Goal: Task Accomplishment & Management: Use online tool/utility

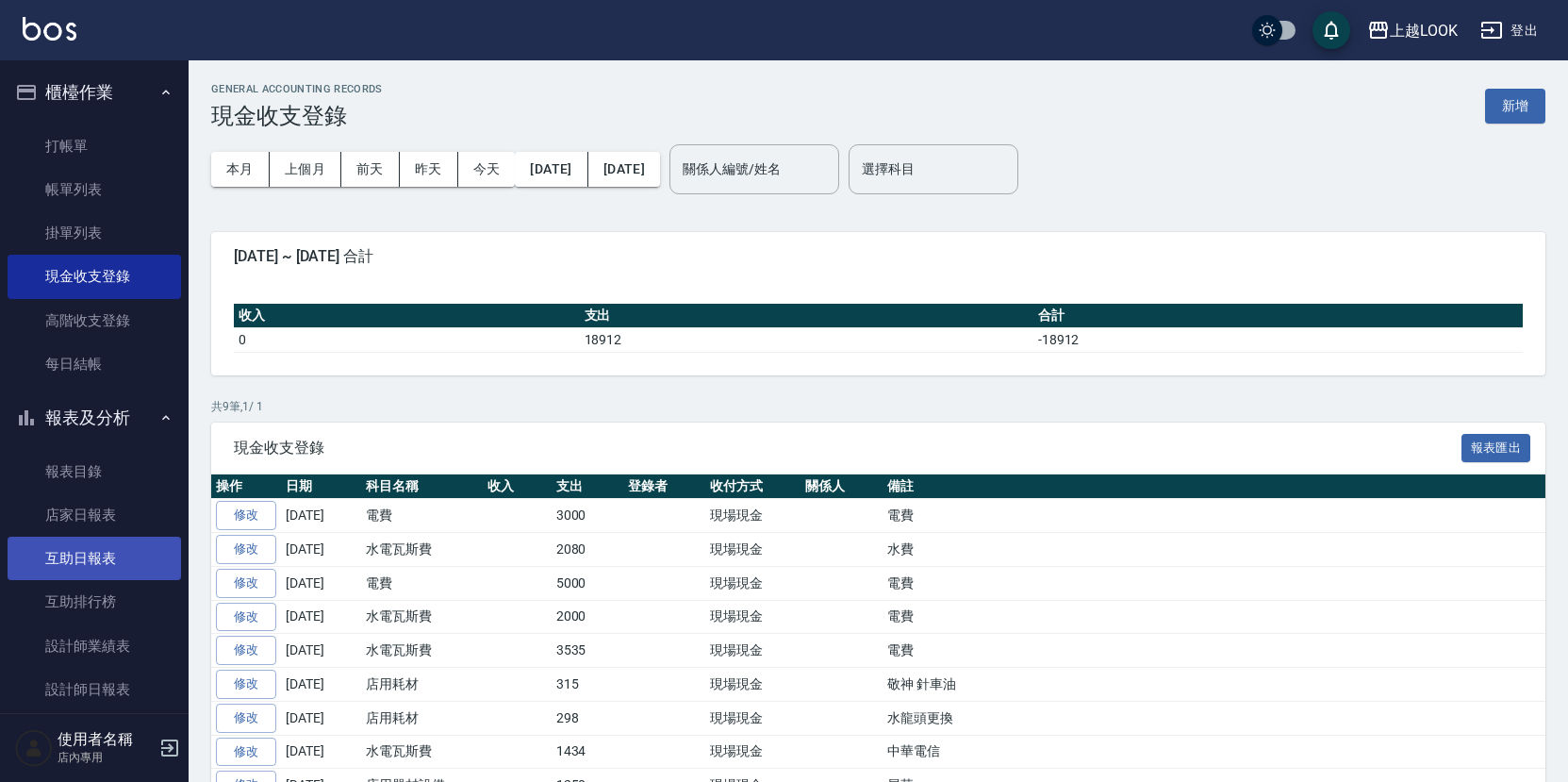
scroll to position [88, 0]
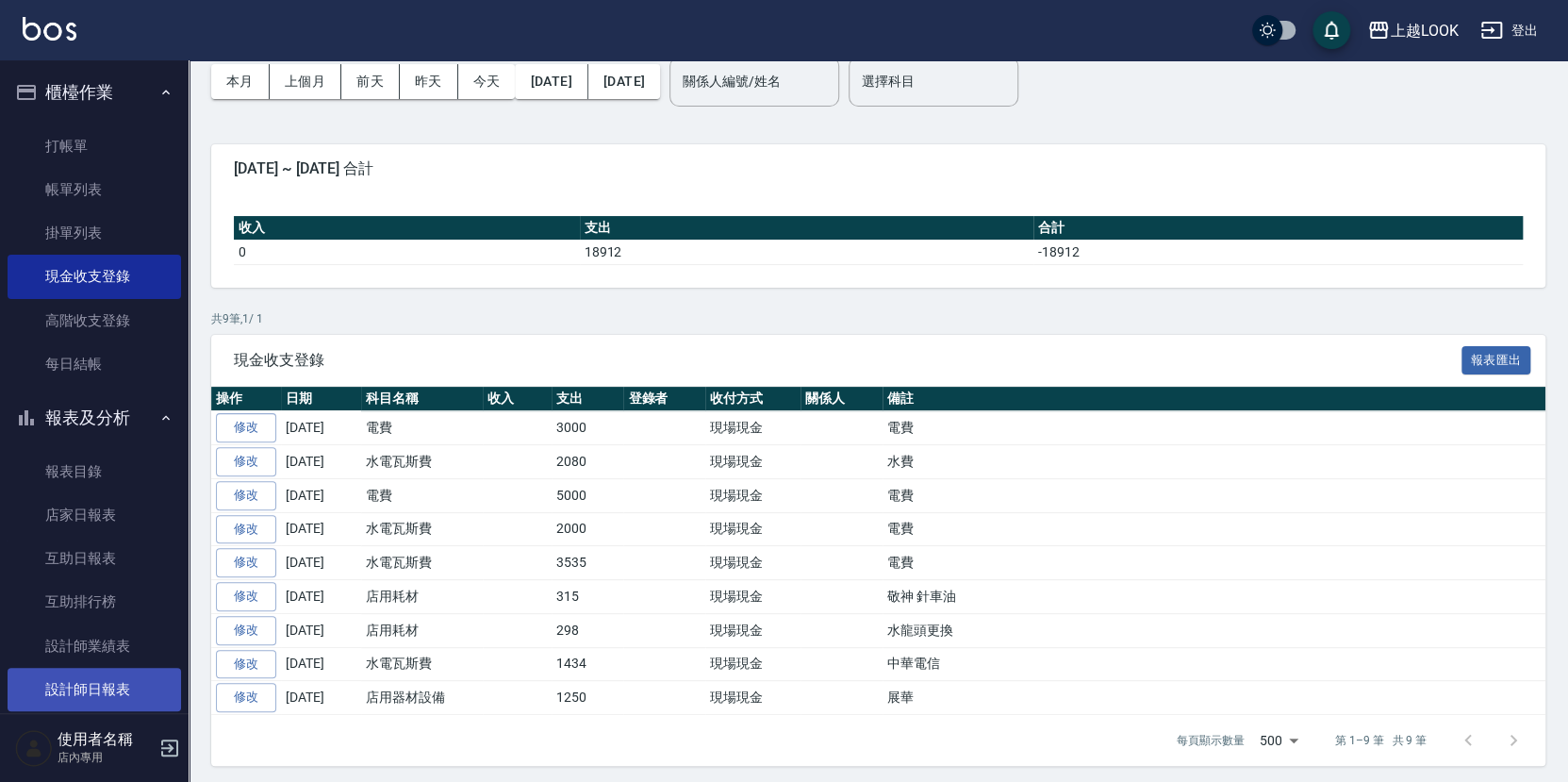
click at [111, 680] on link "設計師日報表" at bounding box center [94, 689] width 173 height 43
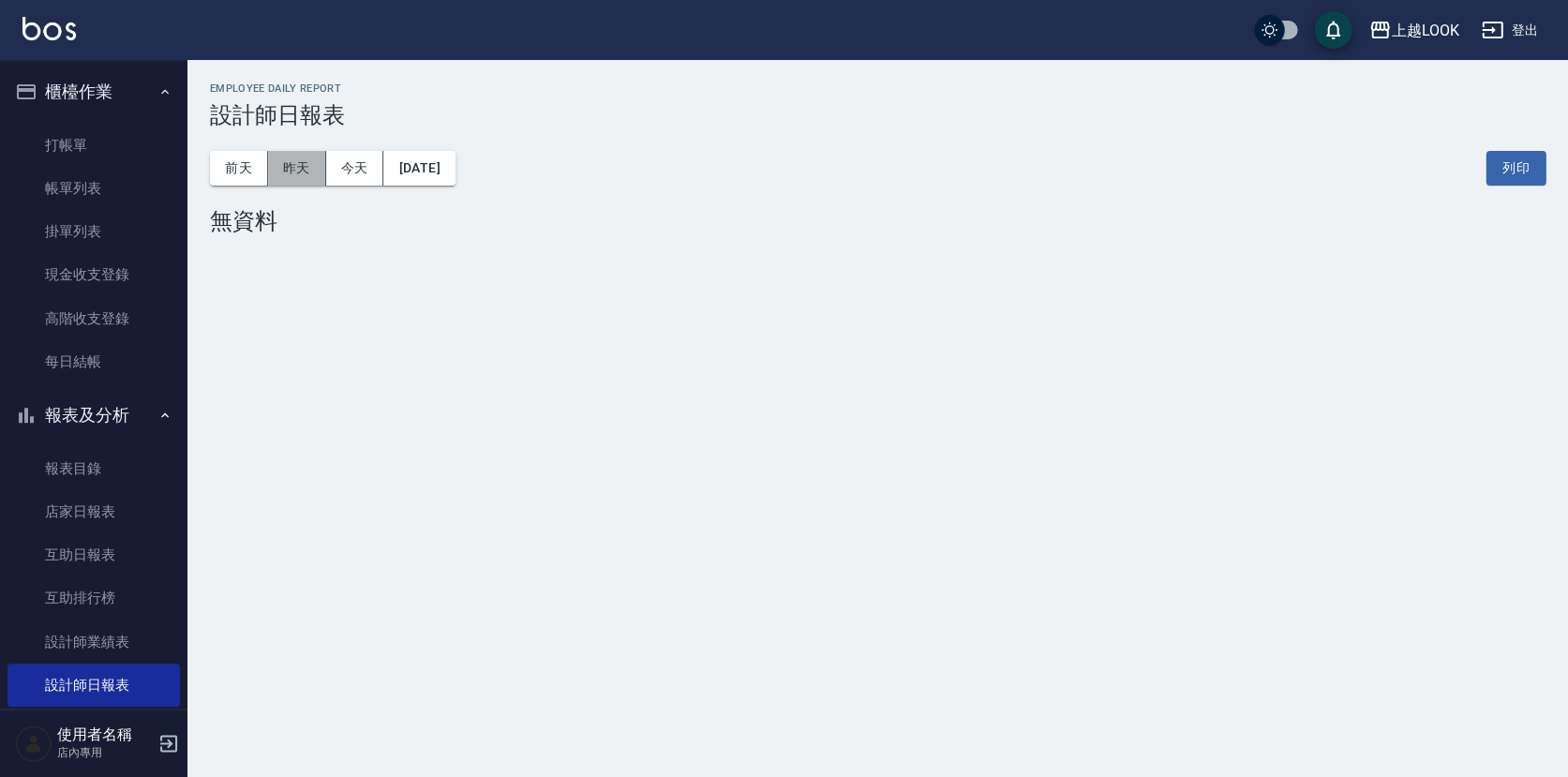
click at [301, 167] on button "昨天" at bounding box center [296, 167] width 58 height 34
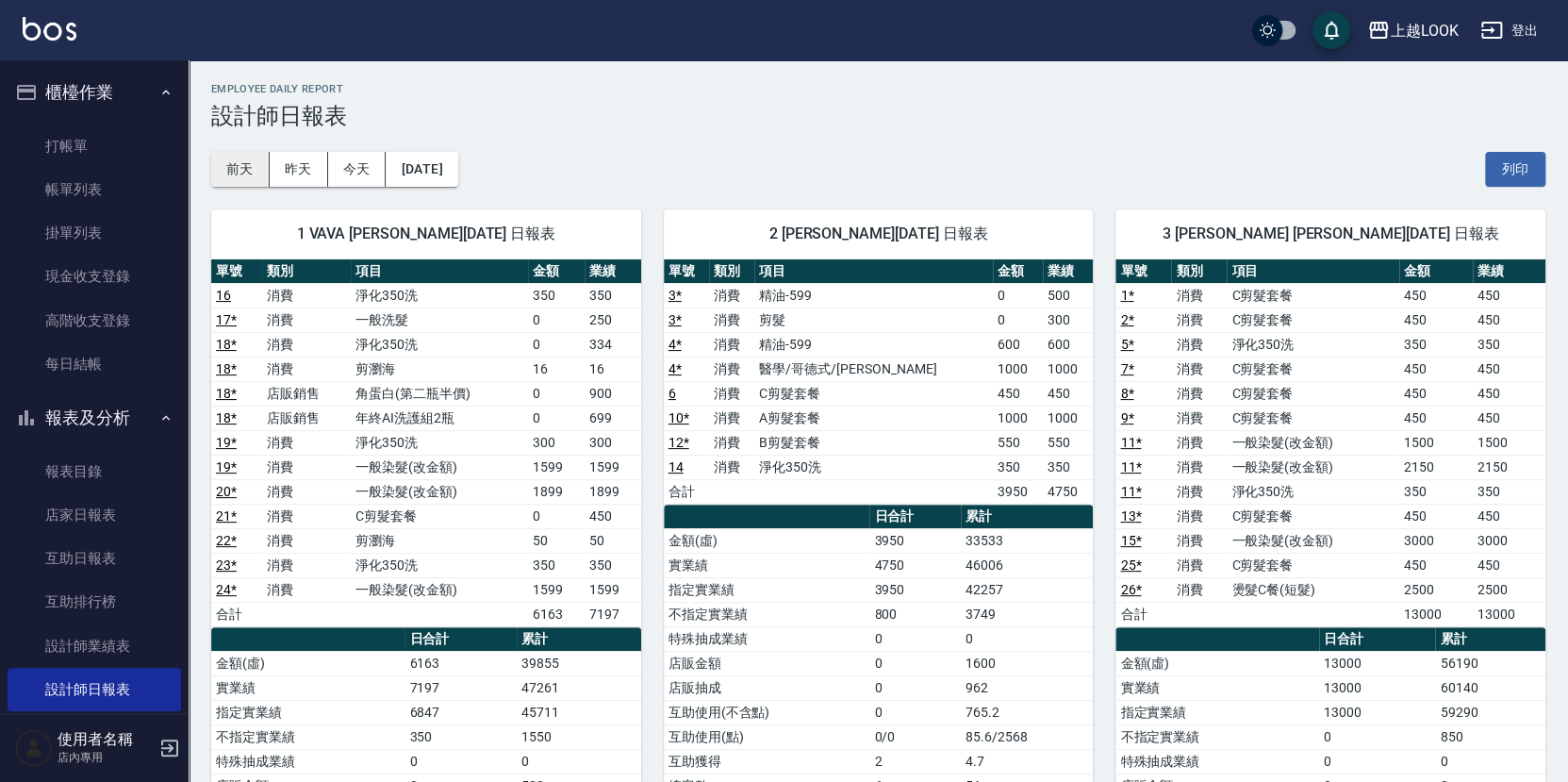
click at [251, 167] on button "前天" at bounding box center [240, 168] width 58 height 34
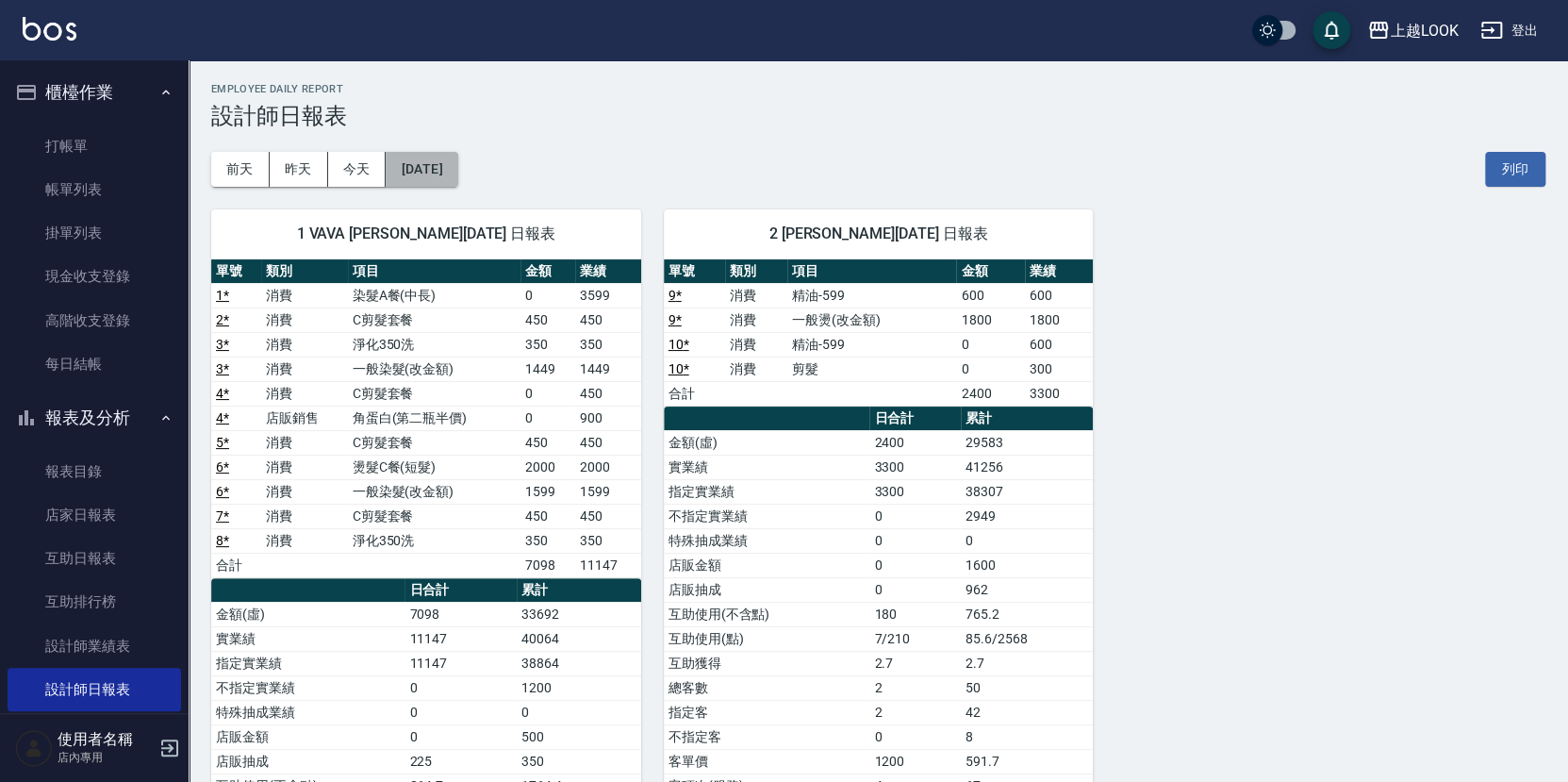
click at [458, 169] on button "[DATE]" at bounding box center [421, 168] width 72 height 34
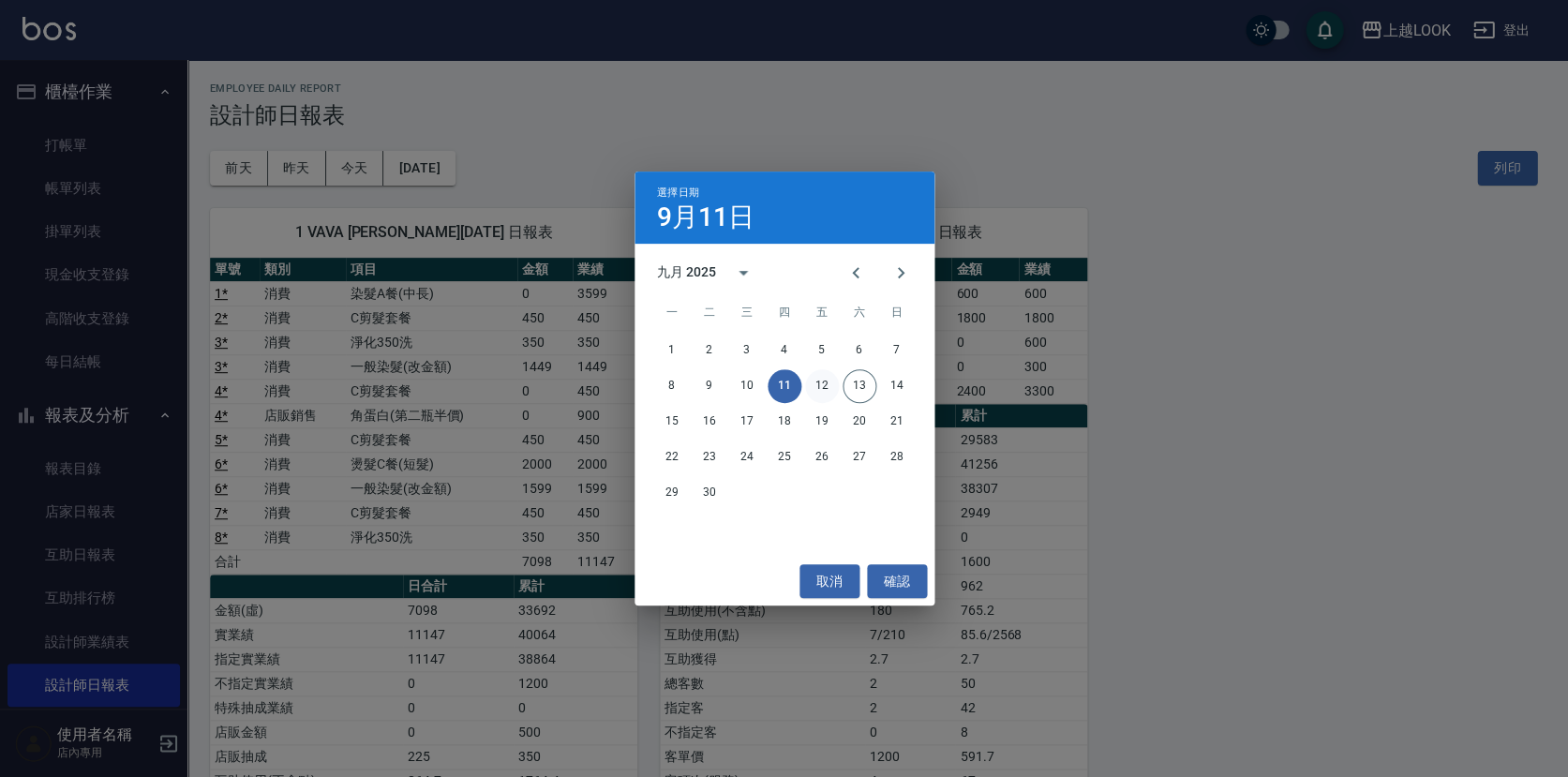
click at [814, 384] on button "12" at bounding box center [822, 386] width 33 height 33
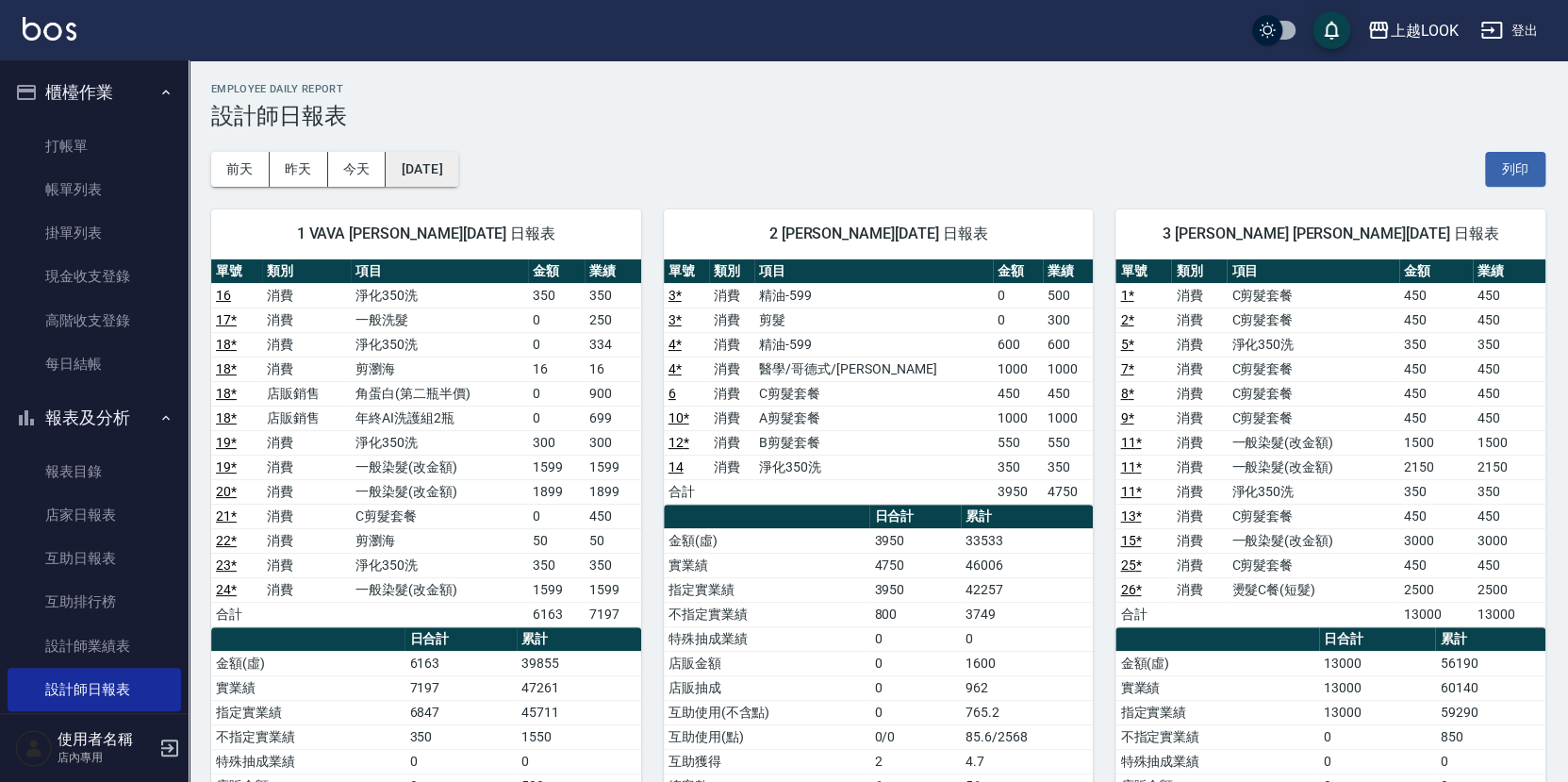
click at [458, 158] on button "[DATE]" at bounding box center [421, 168] width 72 height 34
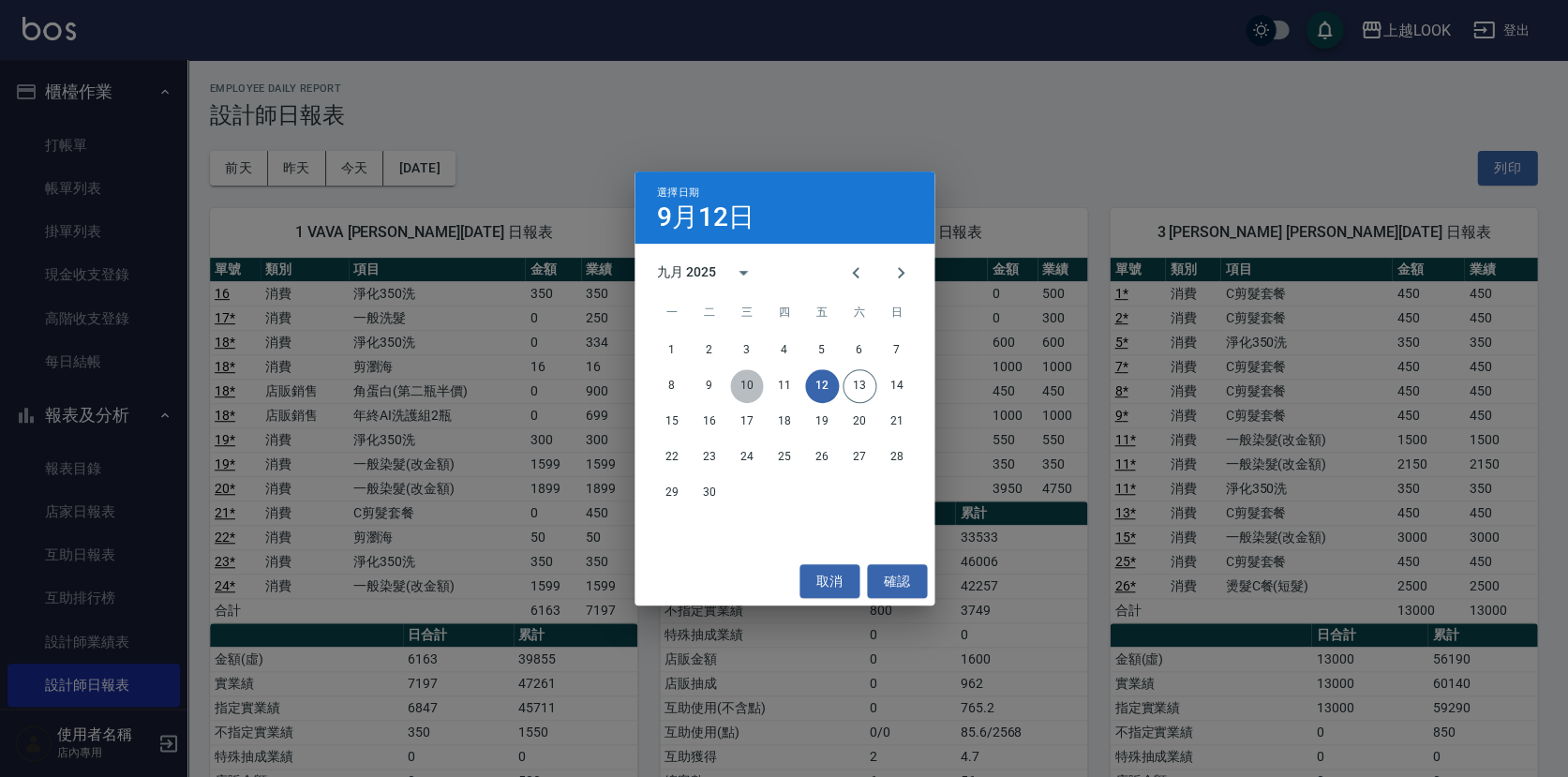
click at [749, 394] on button "10" at bounding box center [746, 386] width 33 height 33
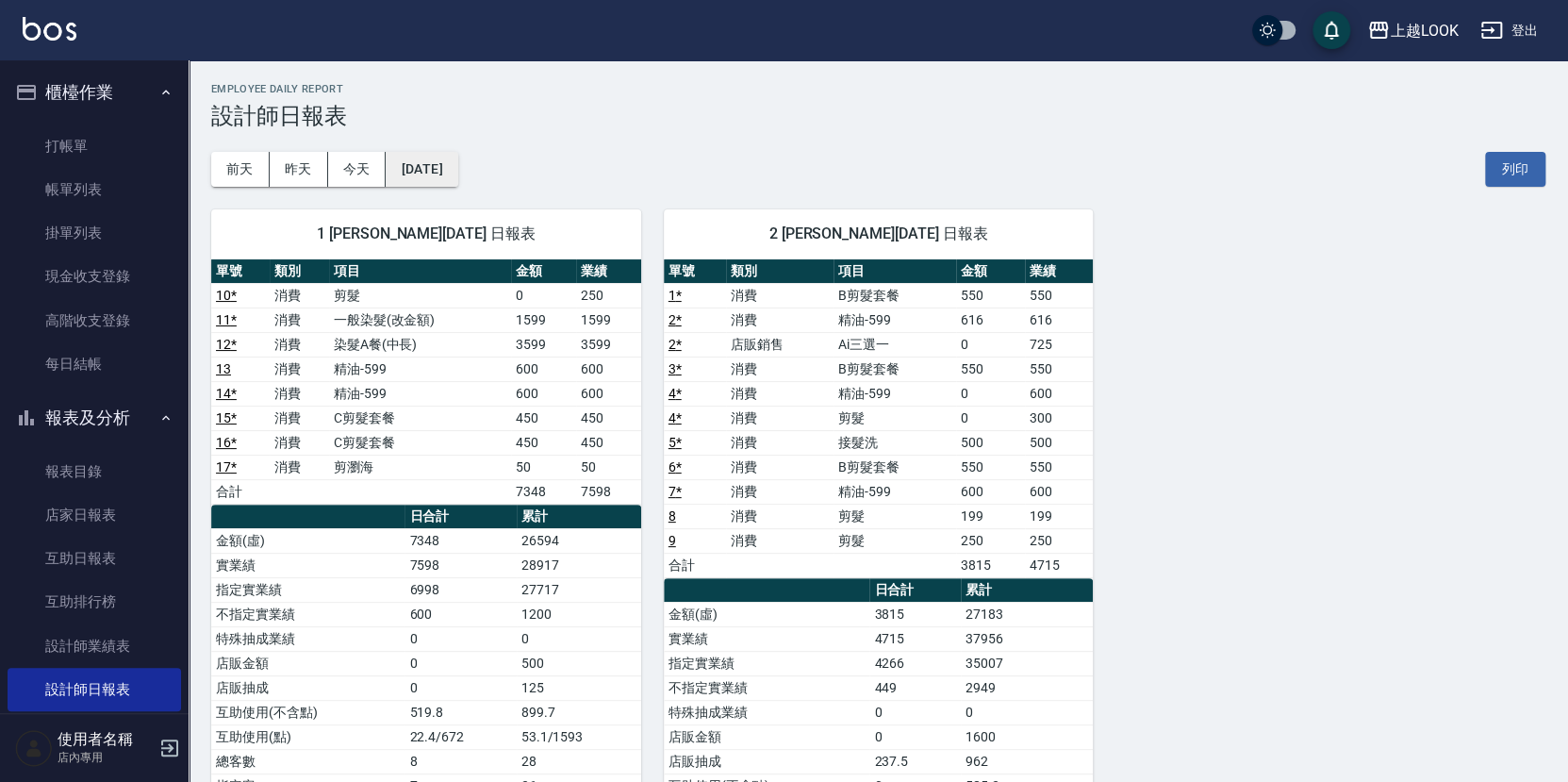
click at [447, 168] on button "[DATE]" at bounding box center [421, 168] width 72 height 34
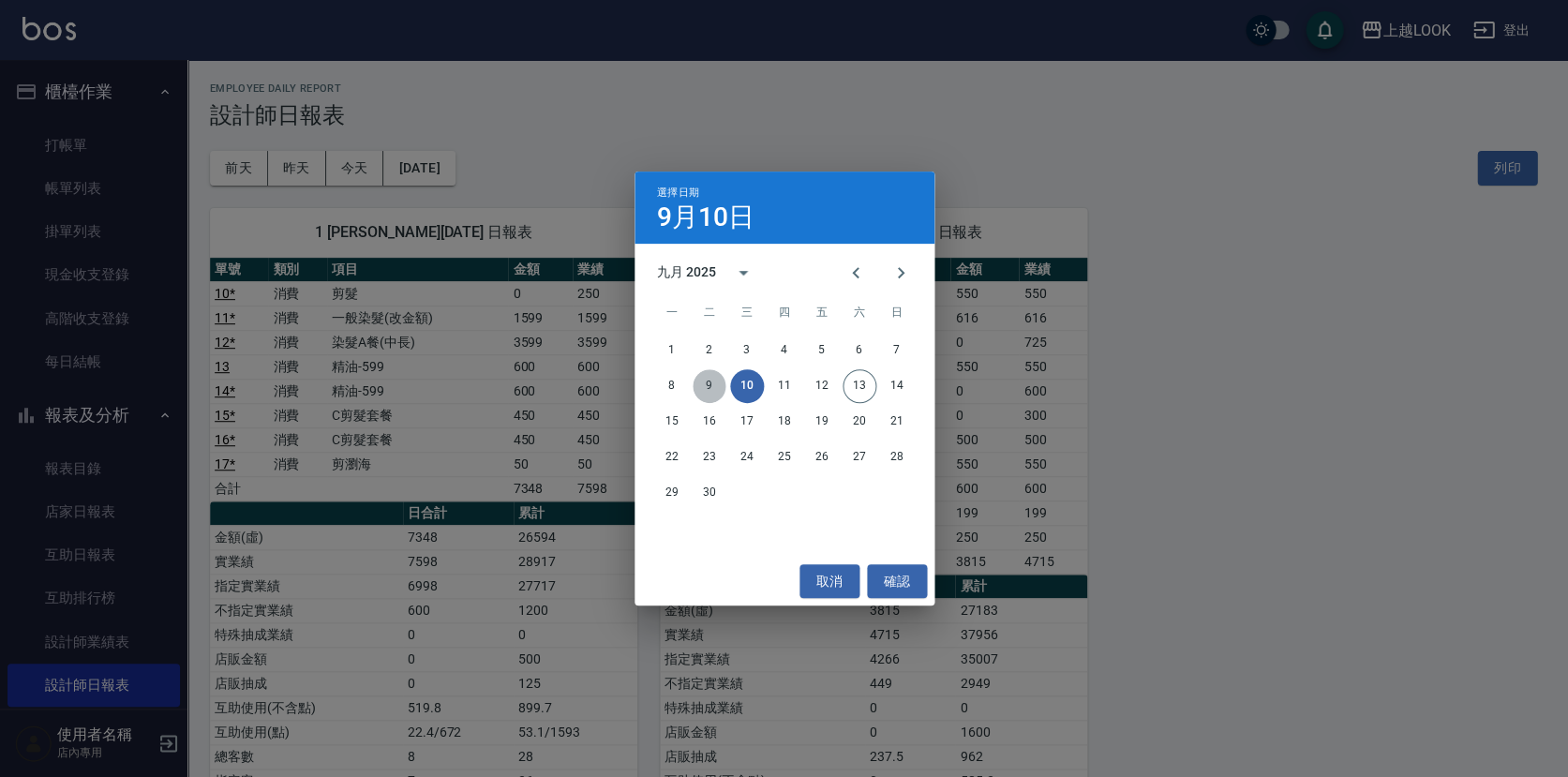
click at [704, 377] on button "9" at bounding box center [709, 386] width 33 height 33
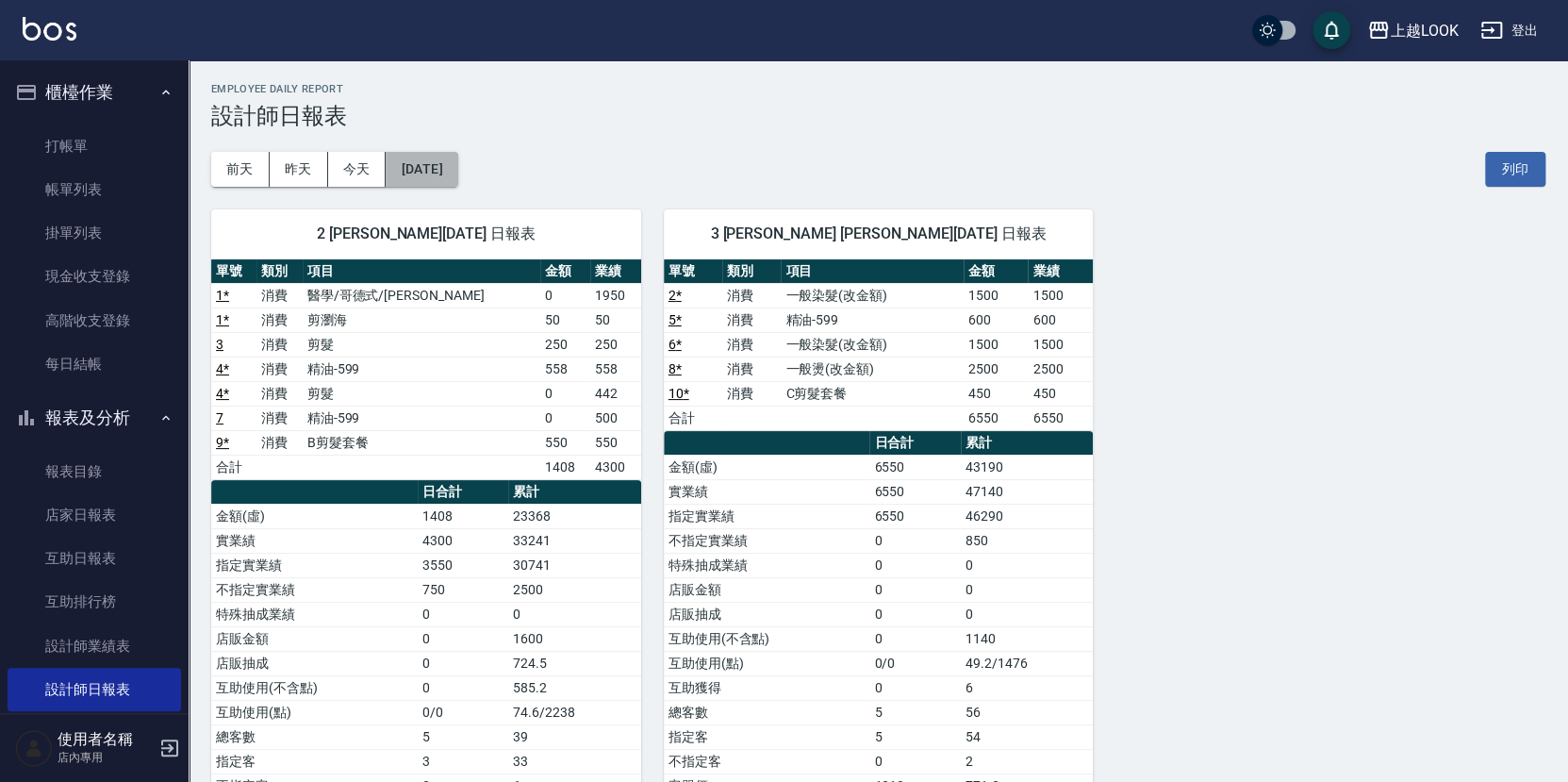
click at [423, 171] on button "[DATE]" at bounding box center [421, 168] width 72 height 34
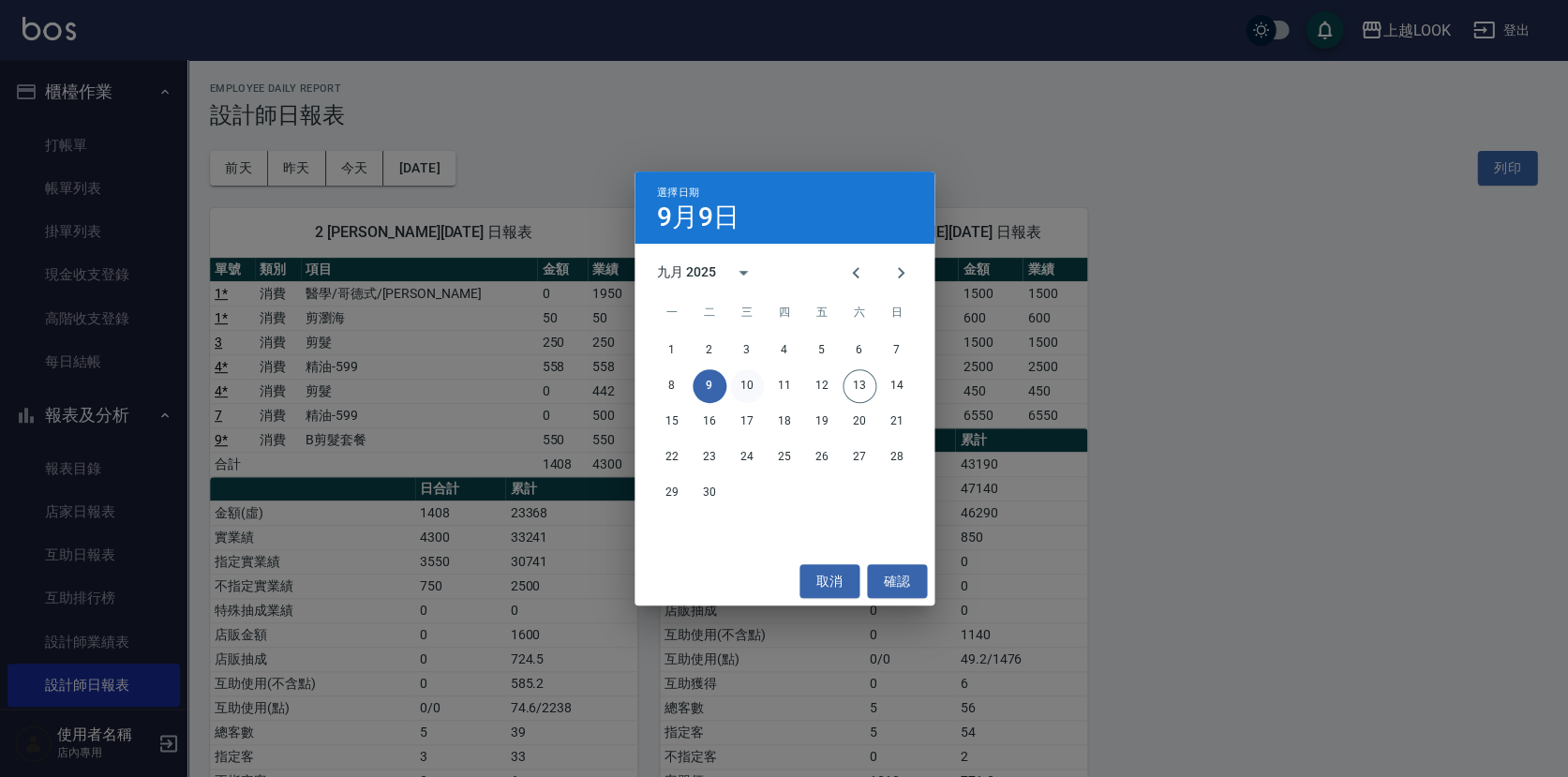
click at [745, 396] on button "10" at bounding box center [746, 386] width 33 height 33
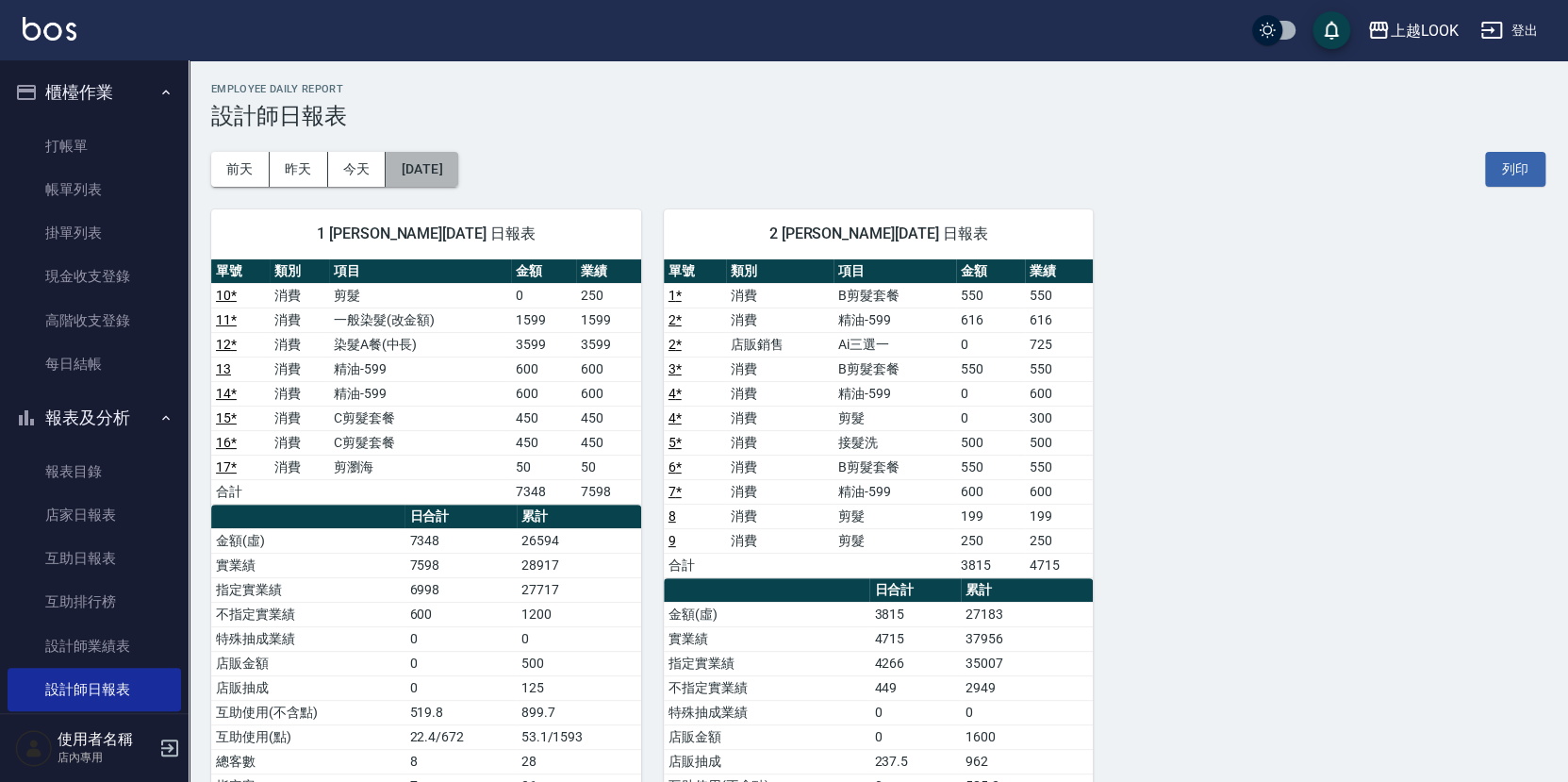
click at [416, 172] on button "[DATE]" at bounding box center [421, 168] width 72 height 34
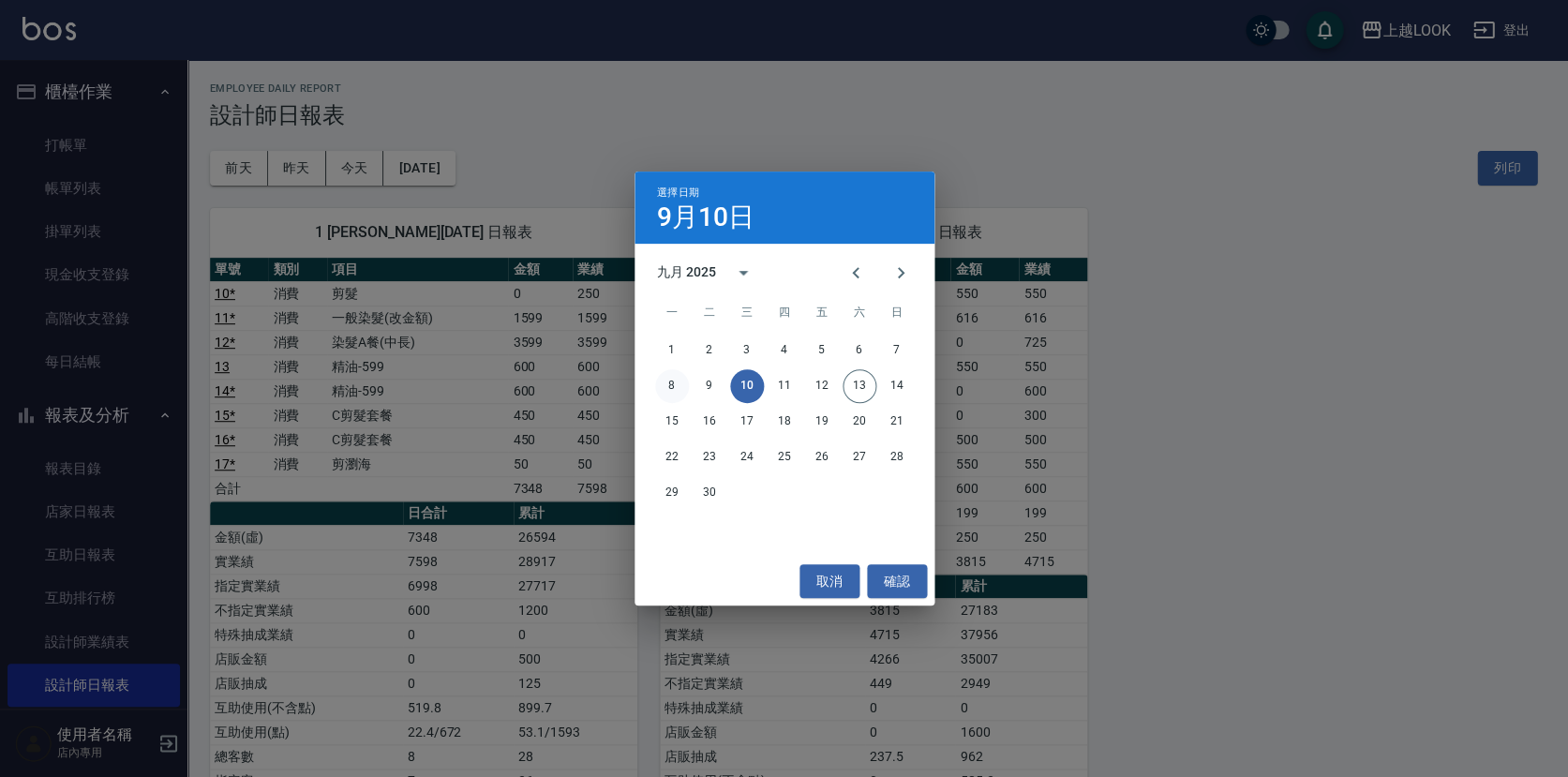
click at [669, 386] on button "8" at bounding box center [672, 386] width 33 height 33
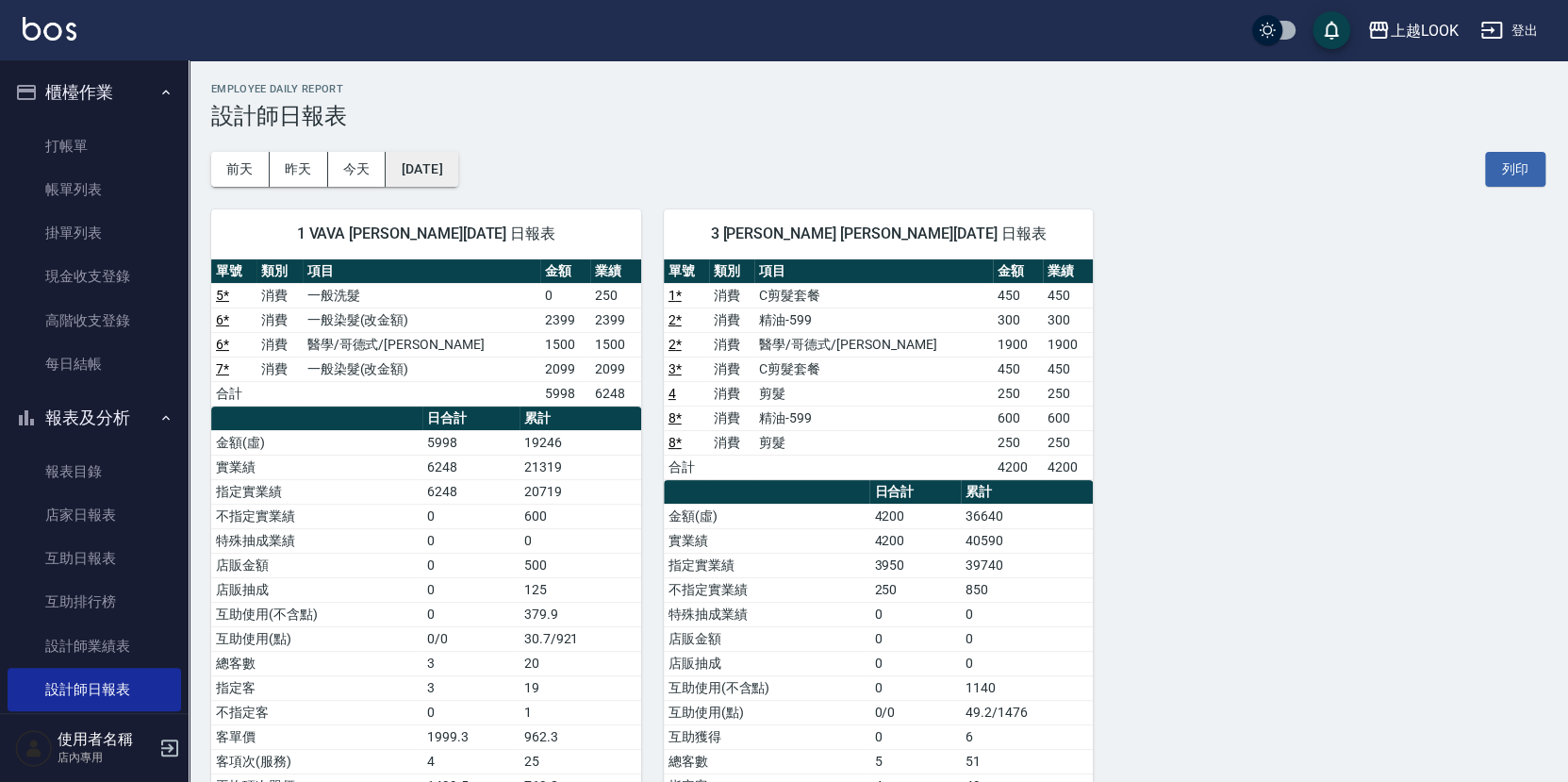
click at [416, 163] on button "[DATE]" at bounding box center [421, 168] width 72 height 34
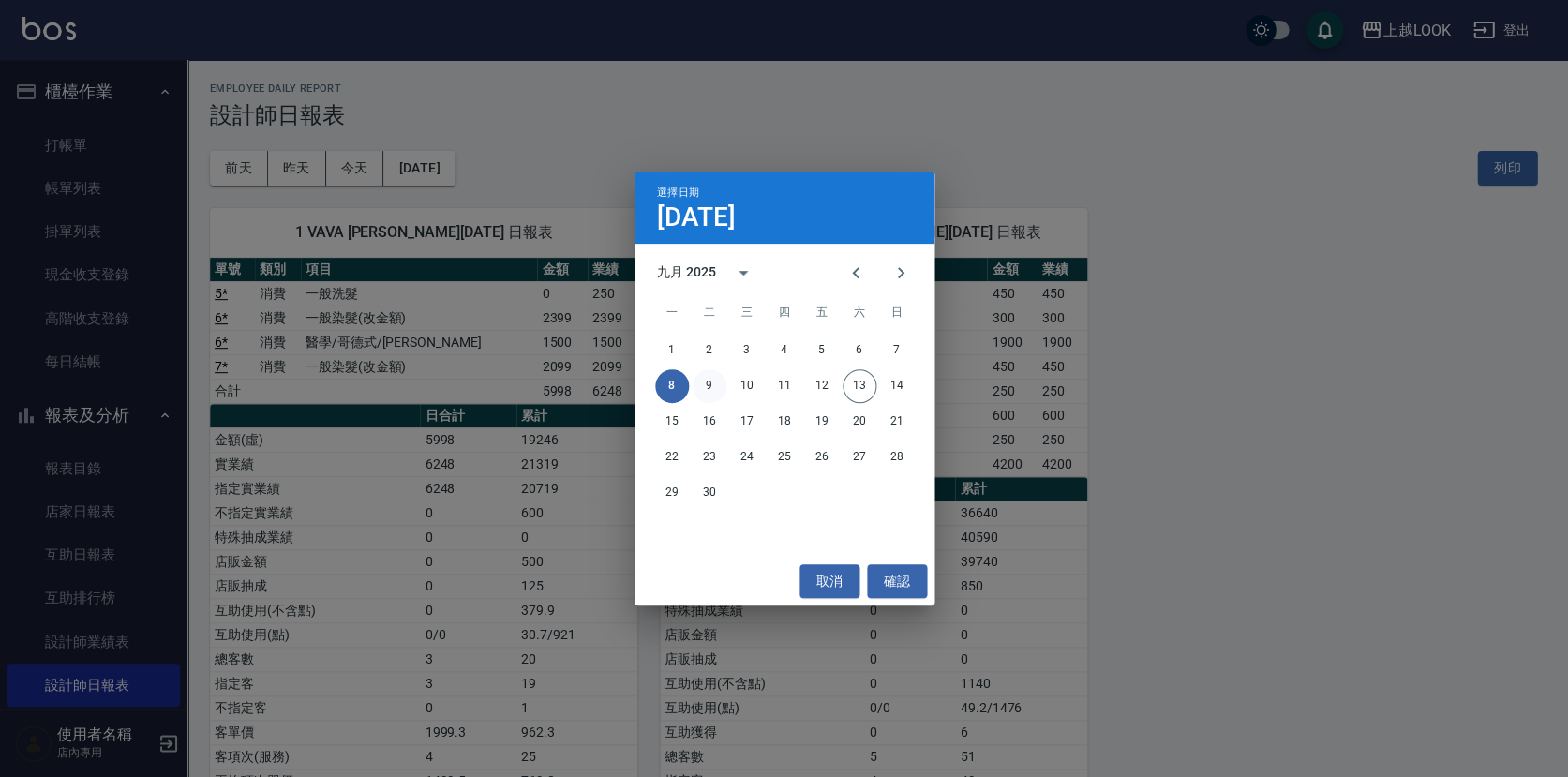
click at [713, 385] on button "9" at bounding box center [709, 386] width 33 height 33
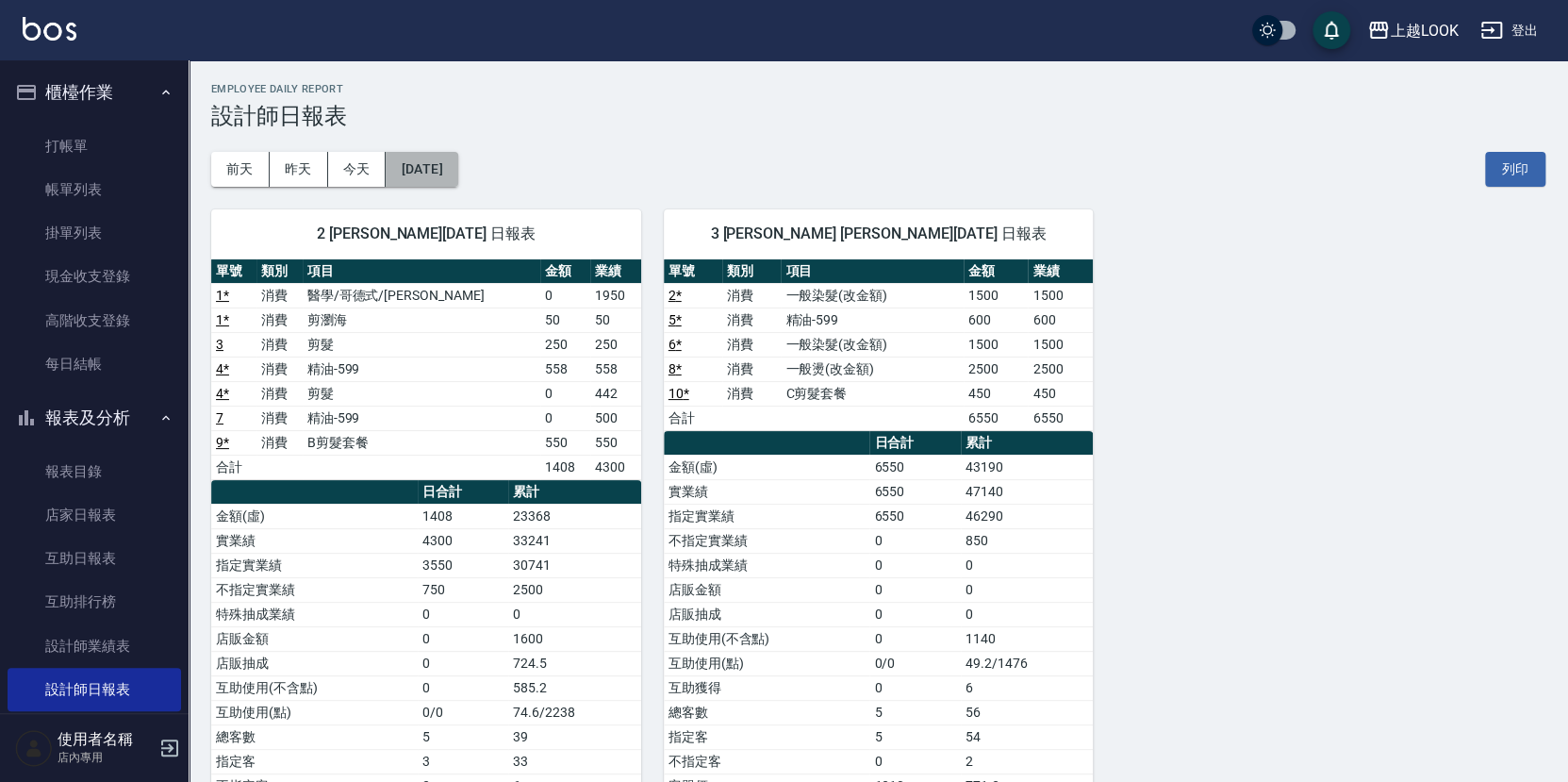
click at [458, 163] on button "[DATE]" at bounding box center [421, 168] width 72 height 34
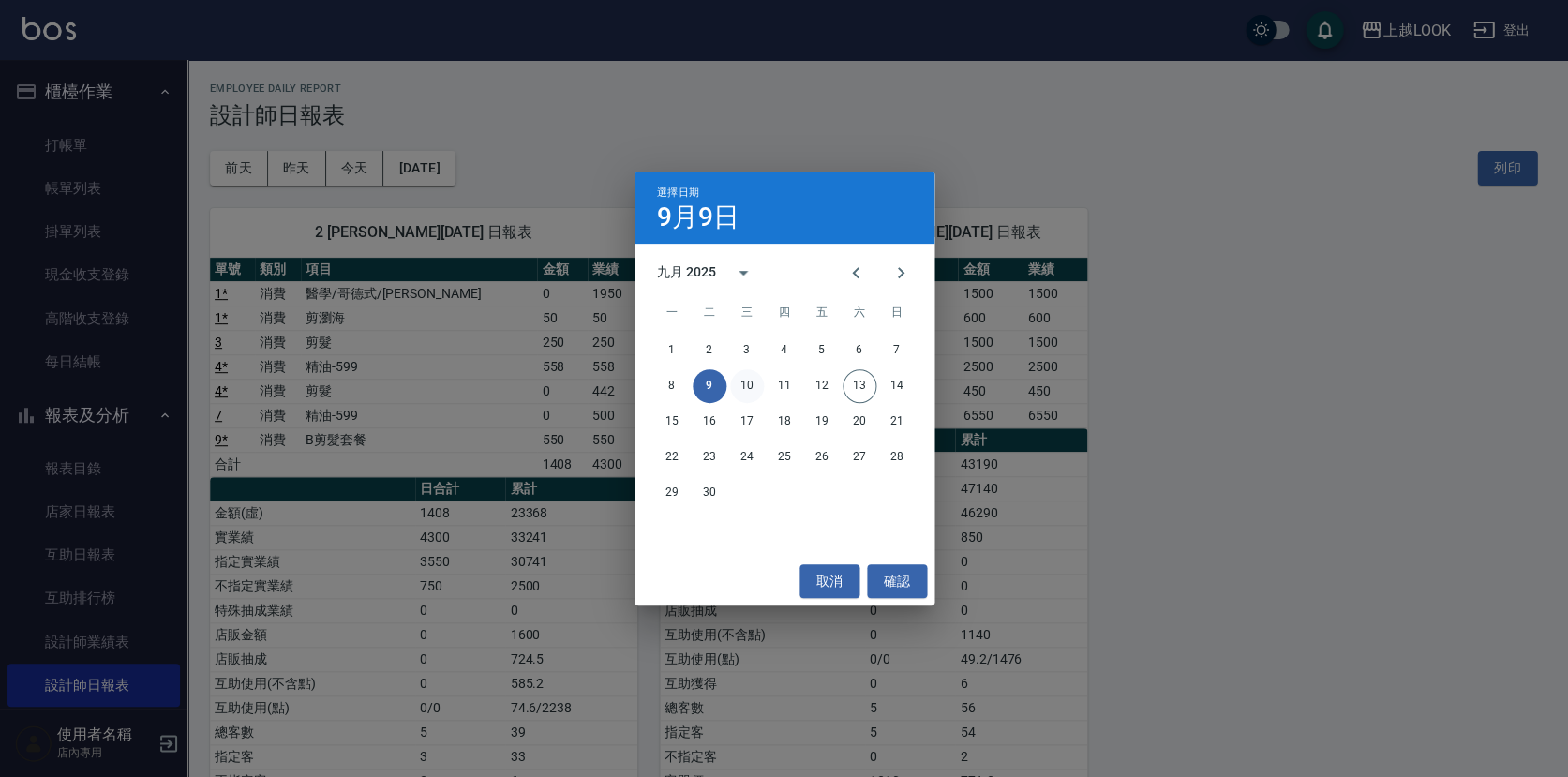
click at [746, 393] on button "10" at bounding box center [746, 386] width 33 height 33
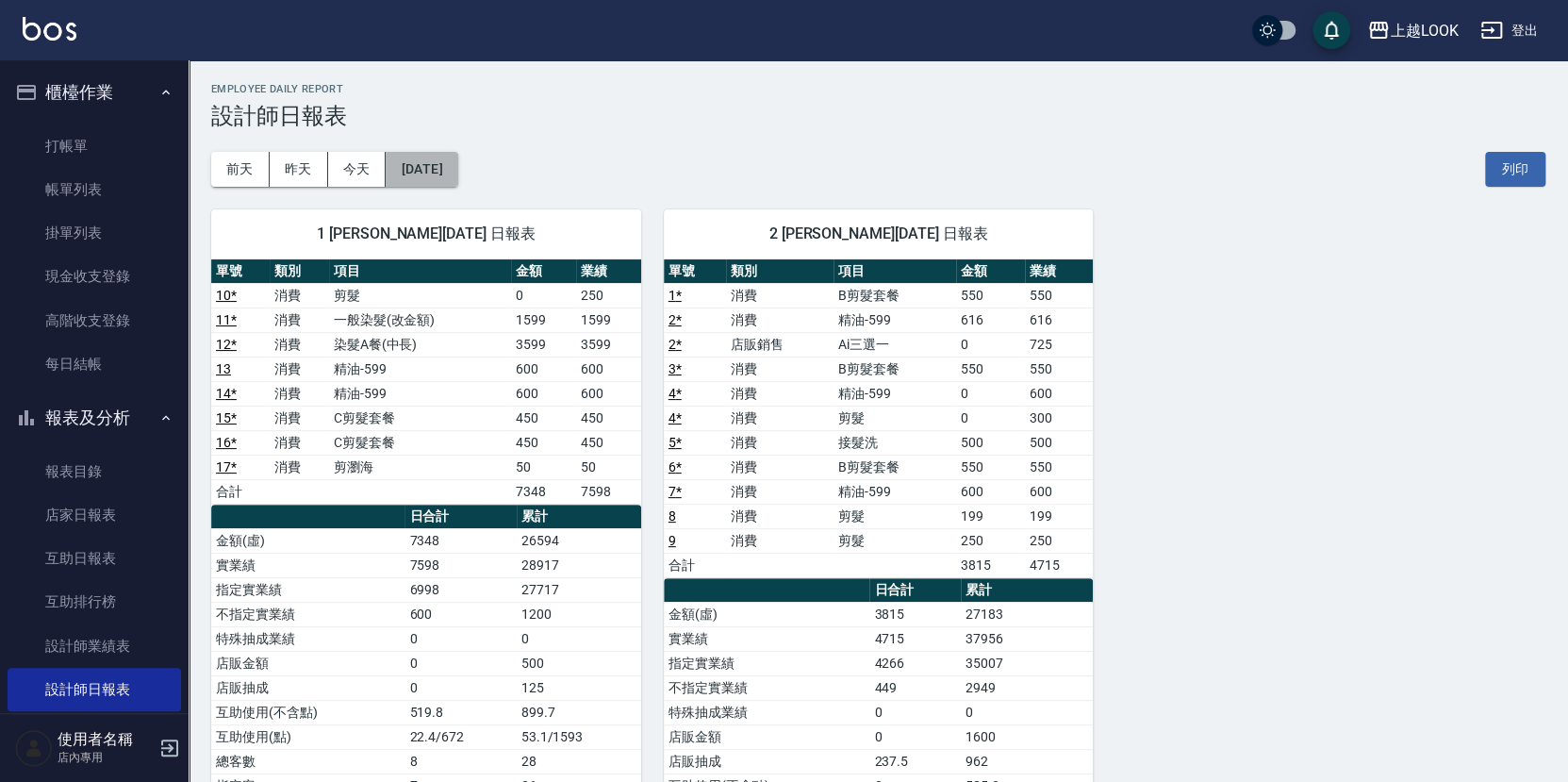
click at [458, 168] on button "[DATE]" at bounding box center [421, 168] width 72 height 34
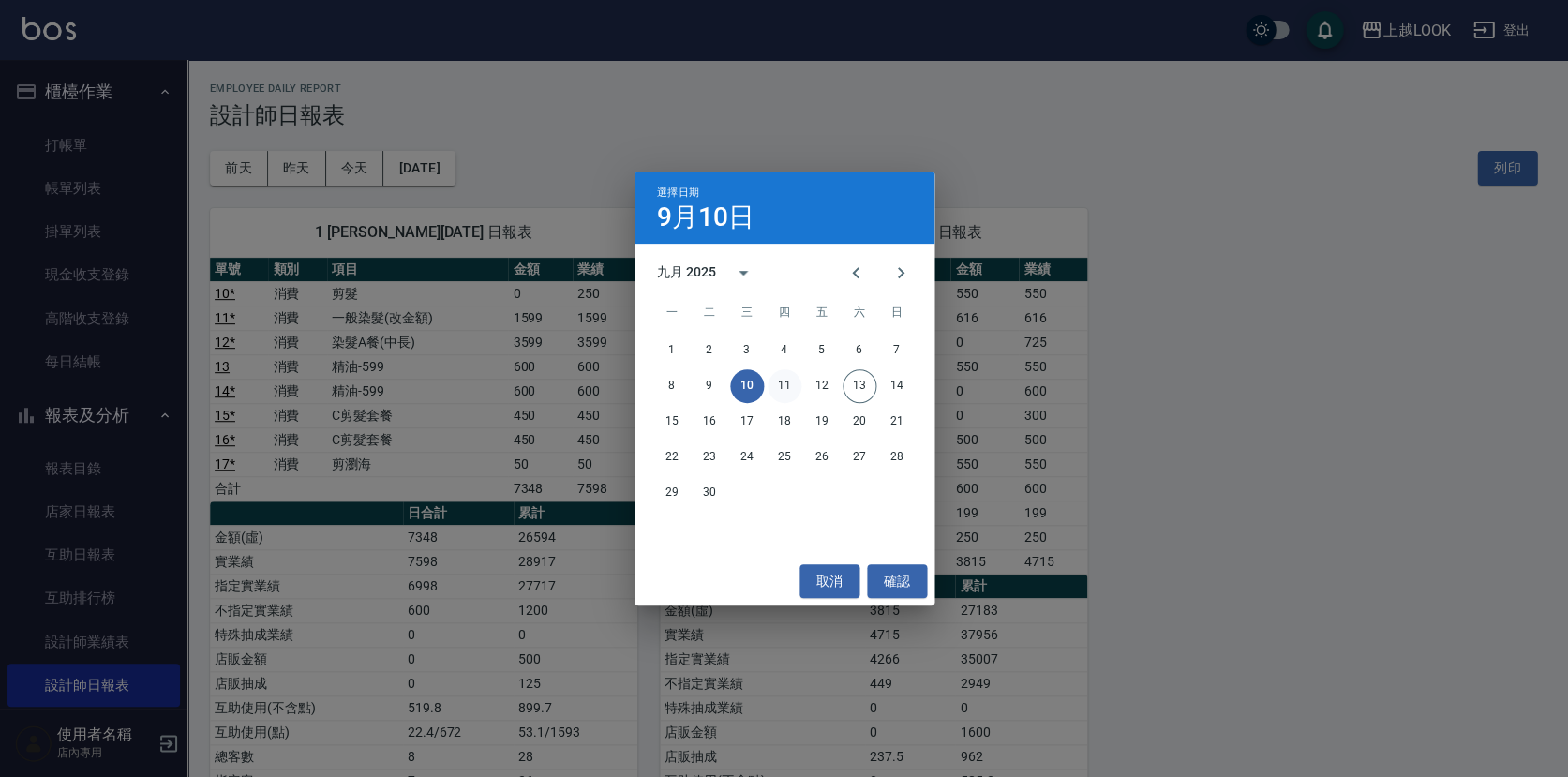
click at [793, 390] on button "11" at bounding box center [784, 386] width 33 height 33
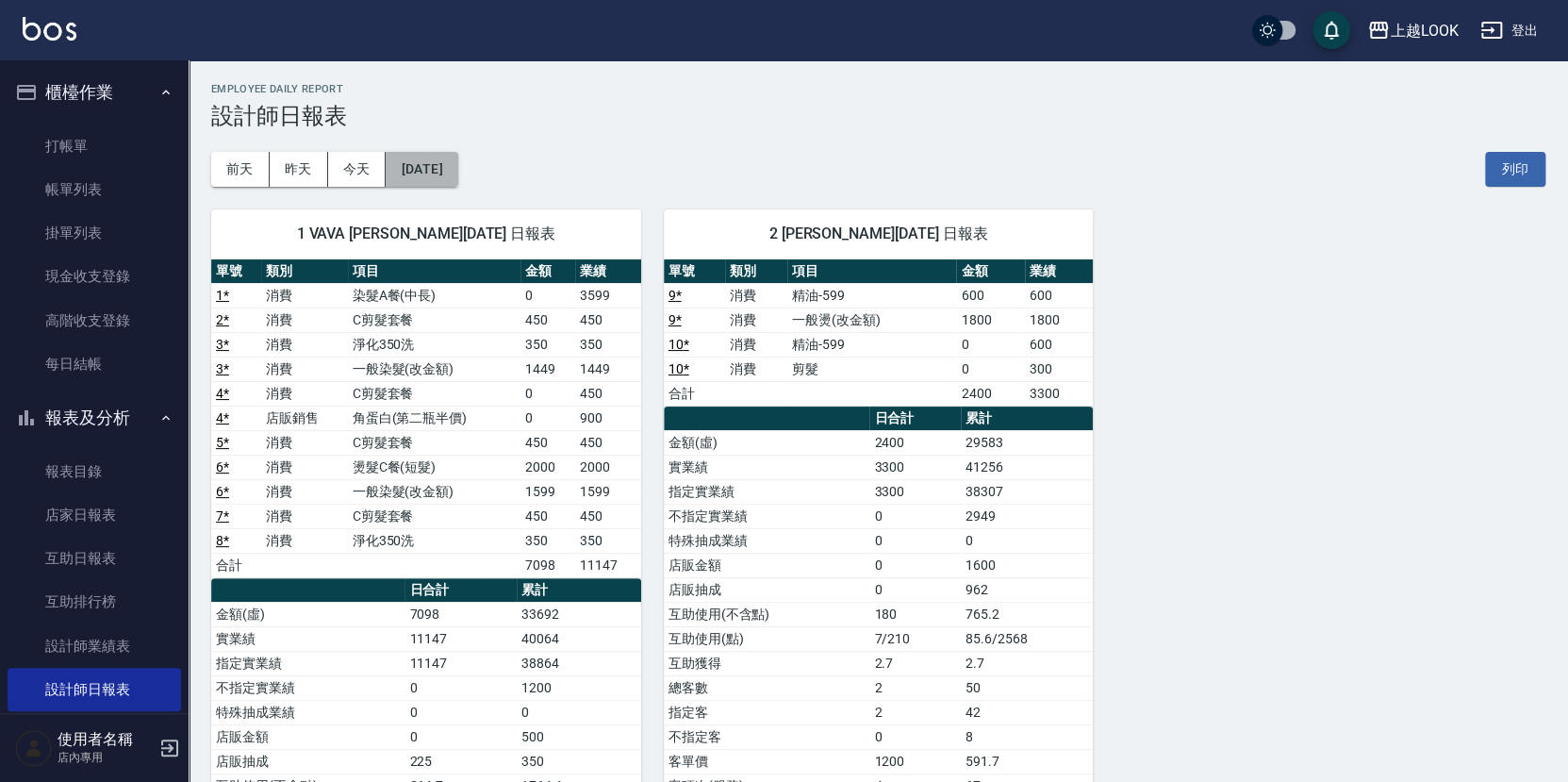
click at [446, 159] on button "[DATE]" at bounding box center [421, 168] width 72 height 34
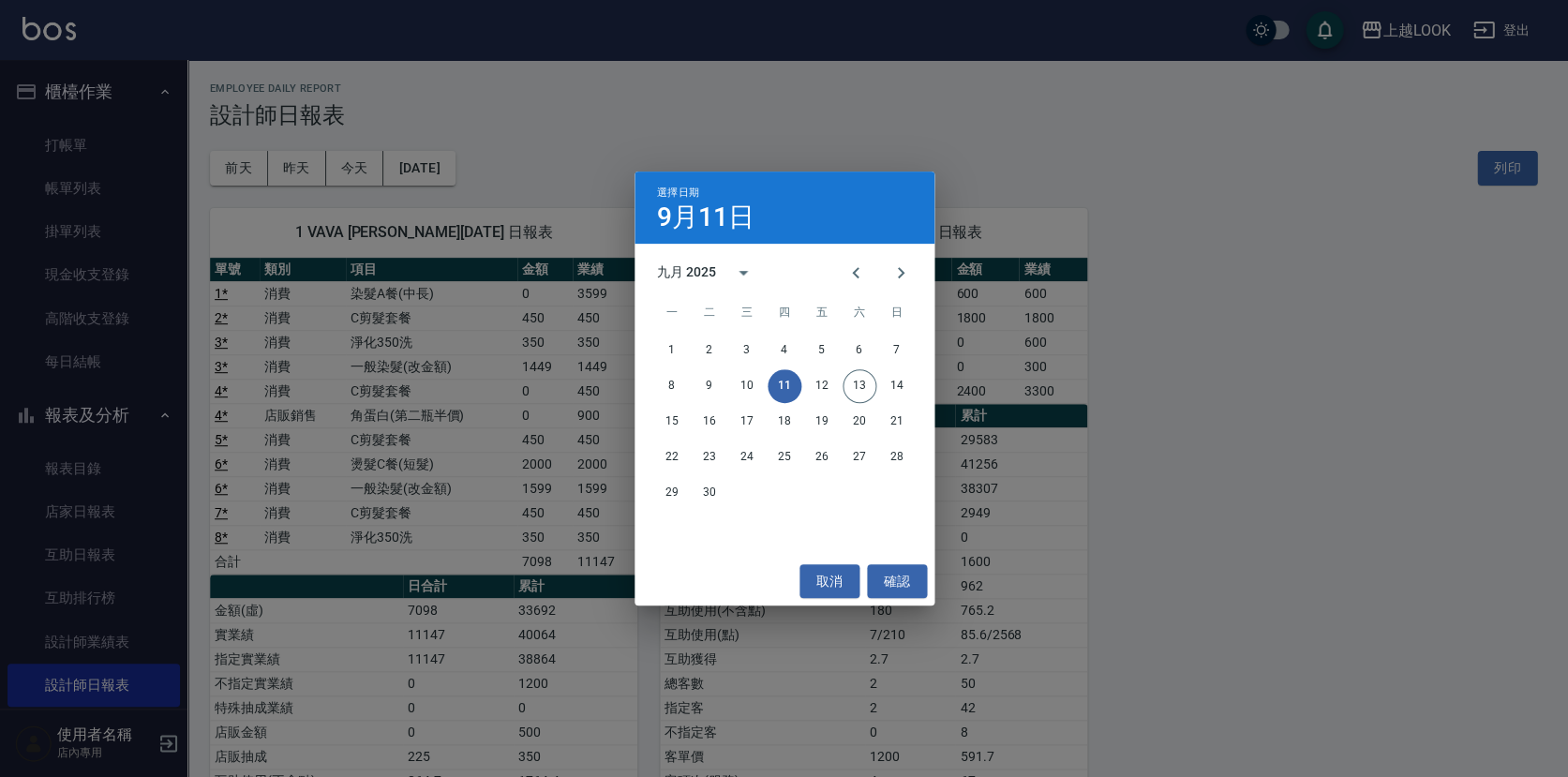
click at [741, 393] on button "10" at bounding box center [746, 386] width 33 height 33
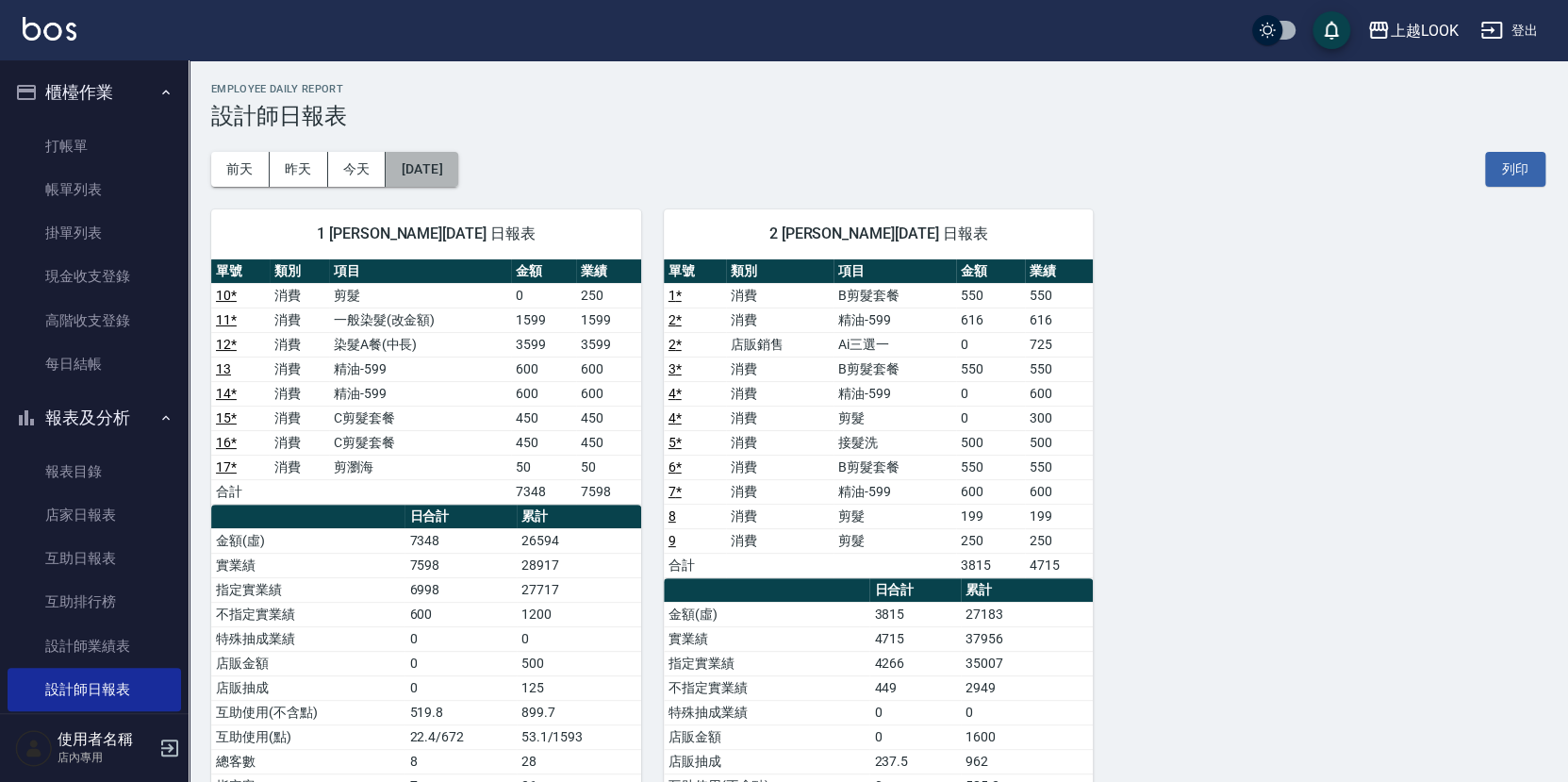
click at [458, 167] on button "[DATE]" at bounding box center [421, 168] width 72 height 34
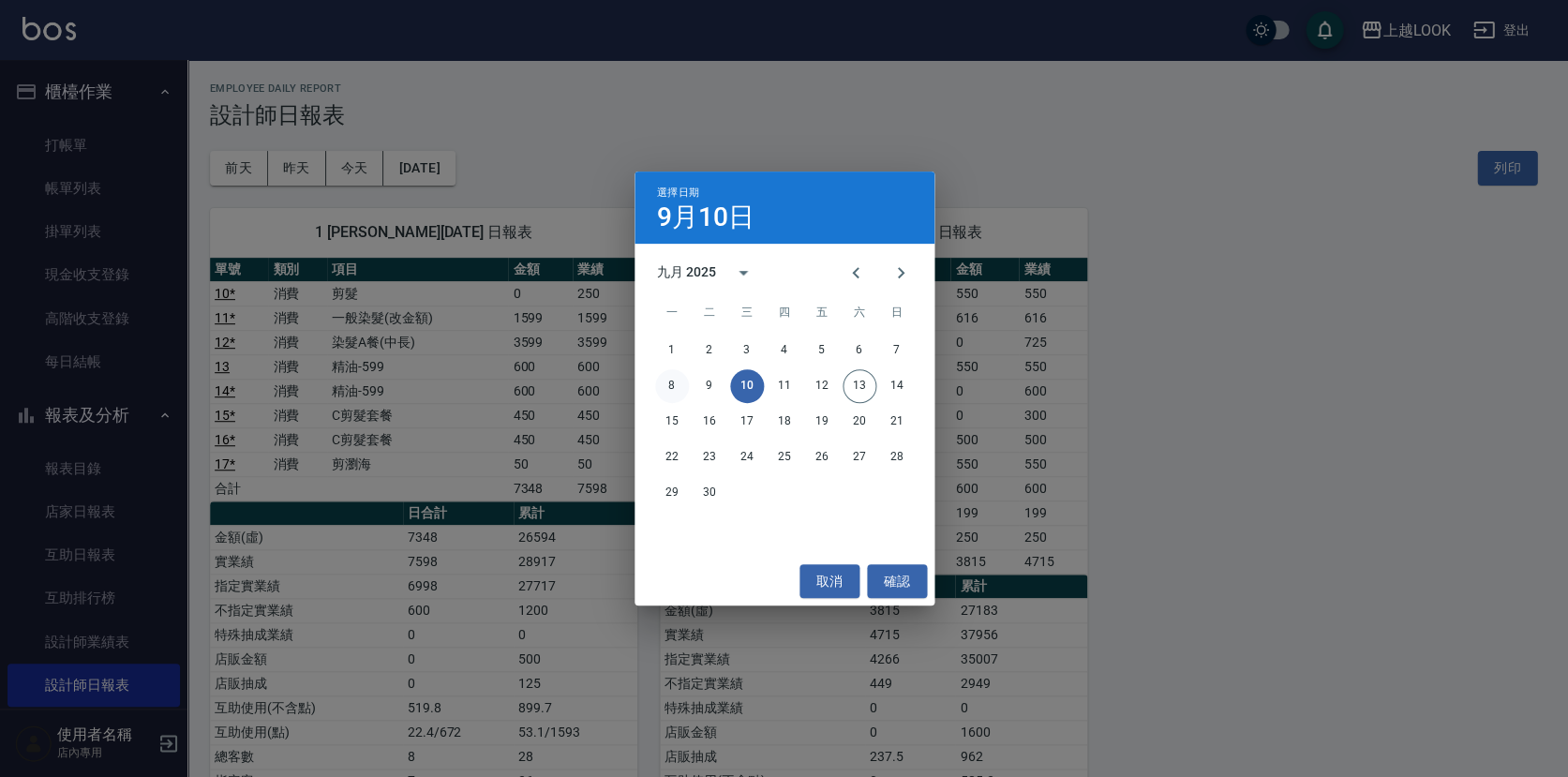
click at [676, 386] on button "8" at bounding box center [672, 386] width 33 height 33
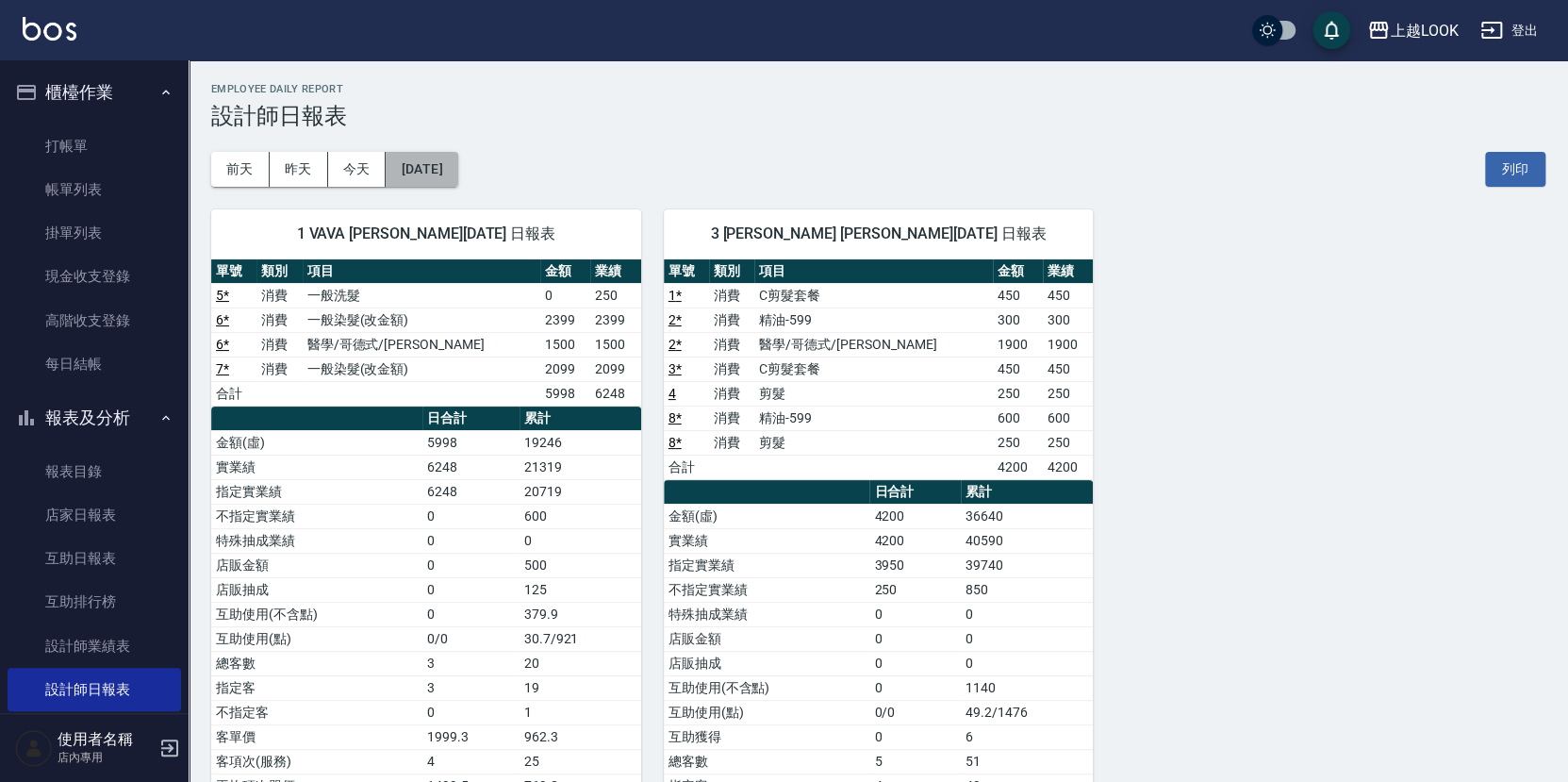
click at [458, 171] on button "[DATE]" at bounding box center [421, 168] width 72 height 34
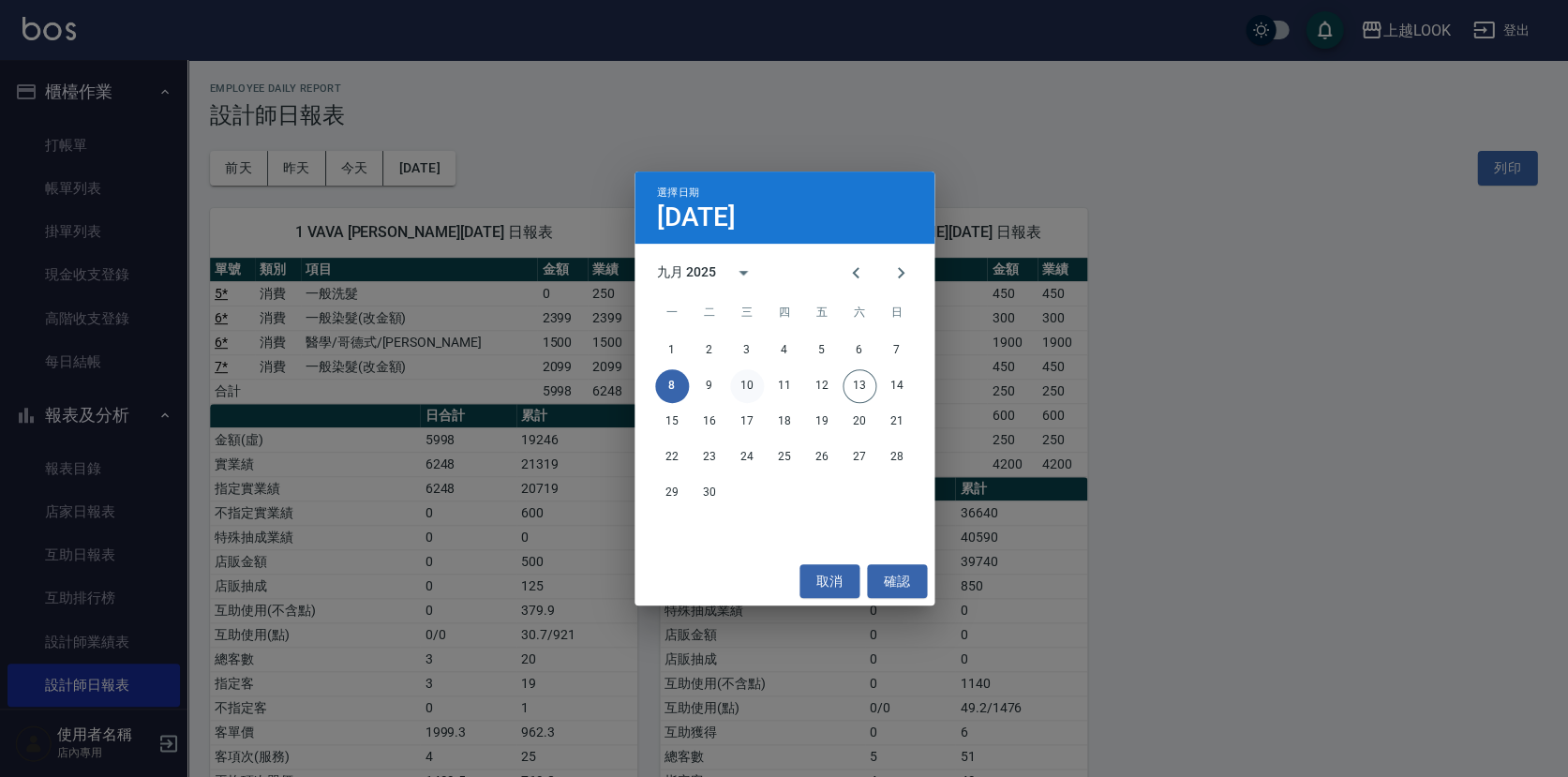
click at [739, 385] on button "10" at bounding box center [746, 386] width 33 height 33
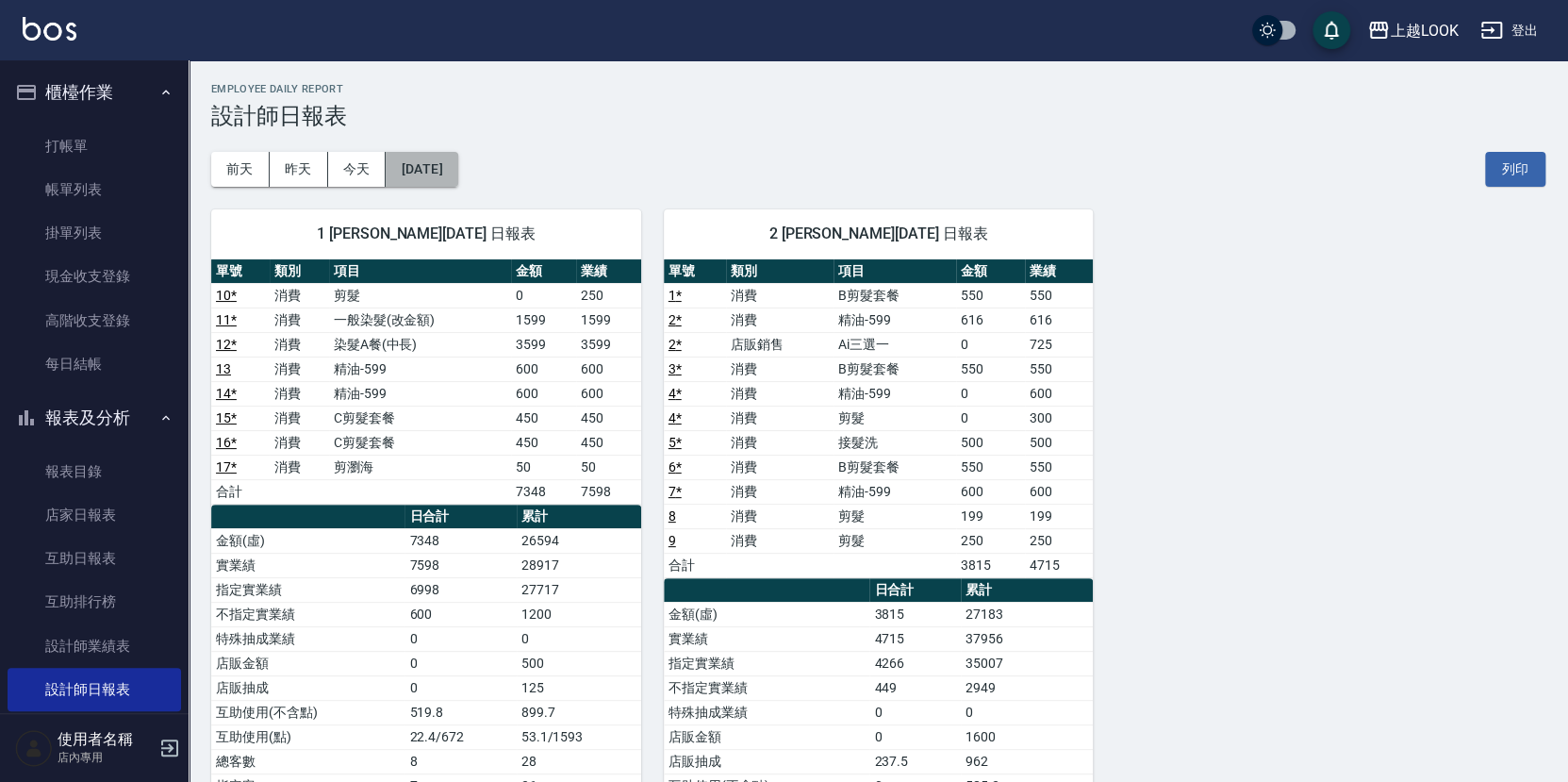
click at [456, 180] on button "[DATE]" at bounding box center [421, 168] width 72 height 34
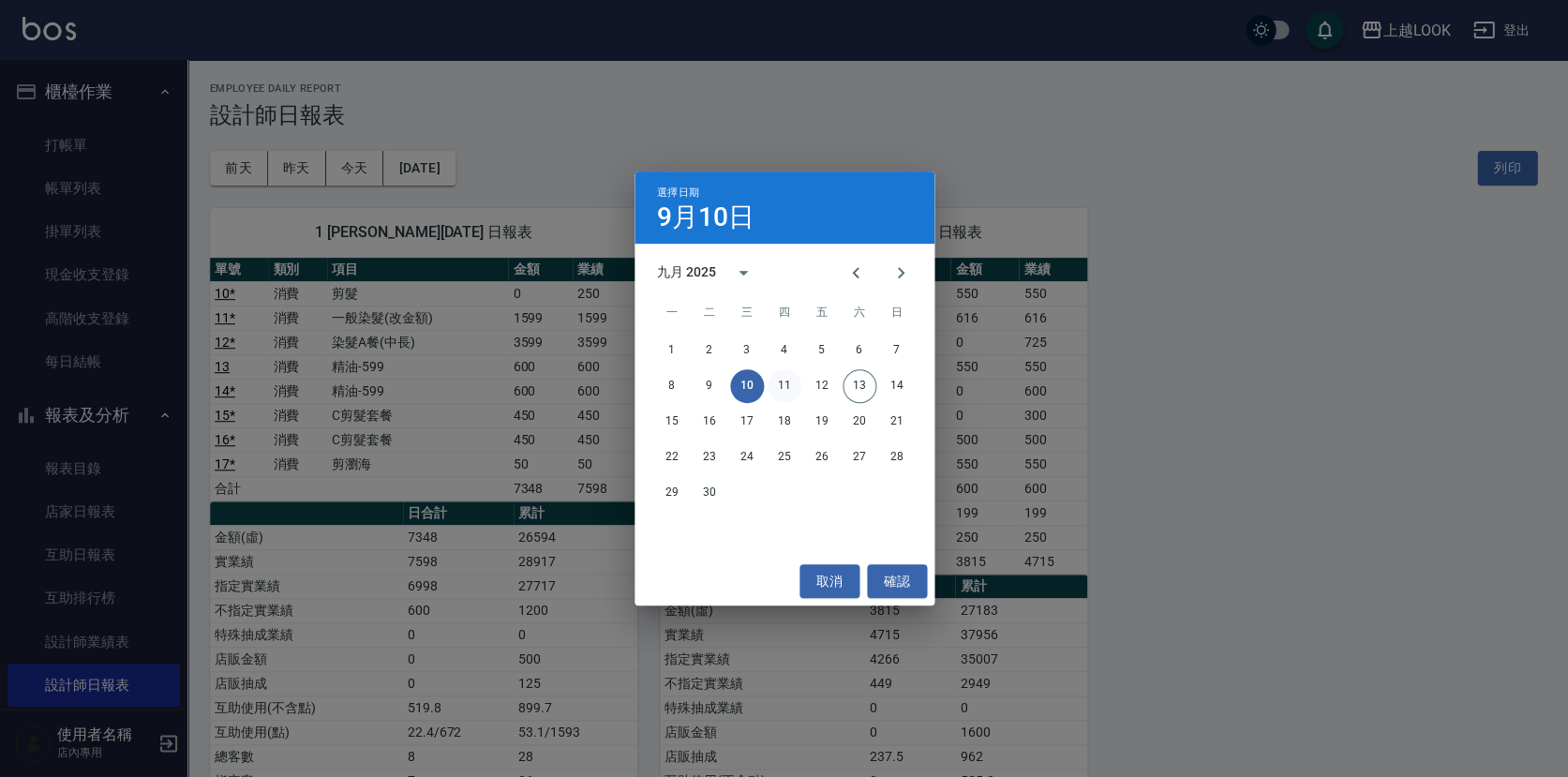
click at [792, 390] on button "11" at bounding box center [784, 386] width 33 height 33
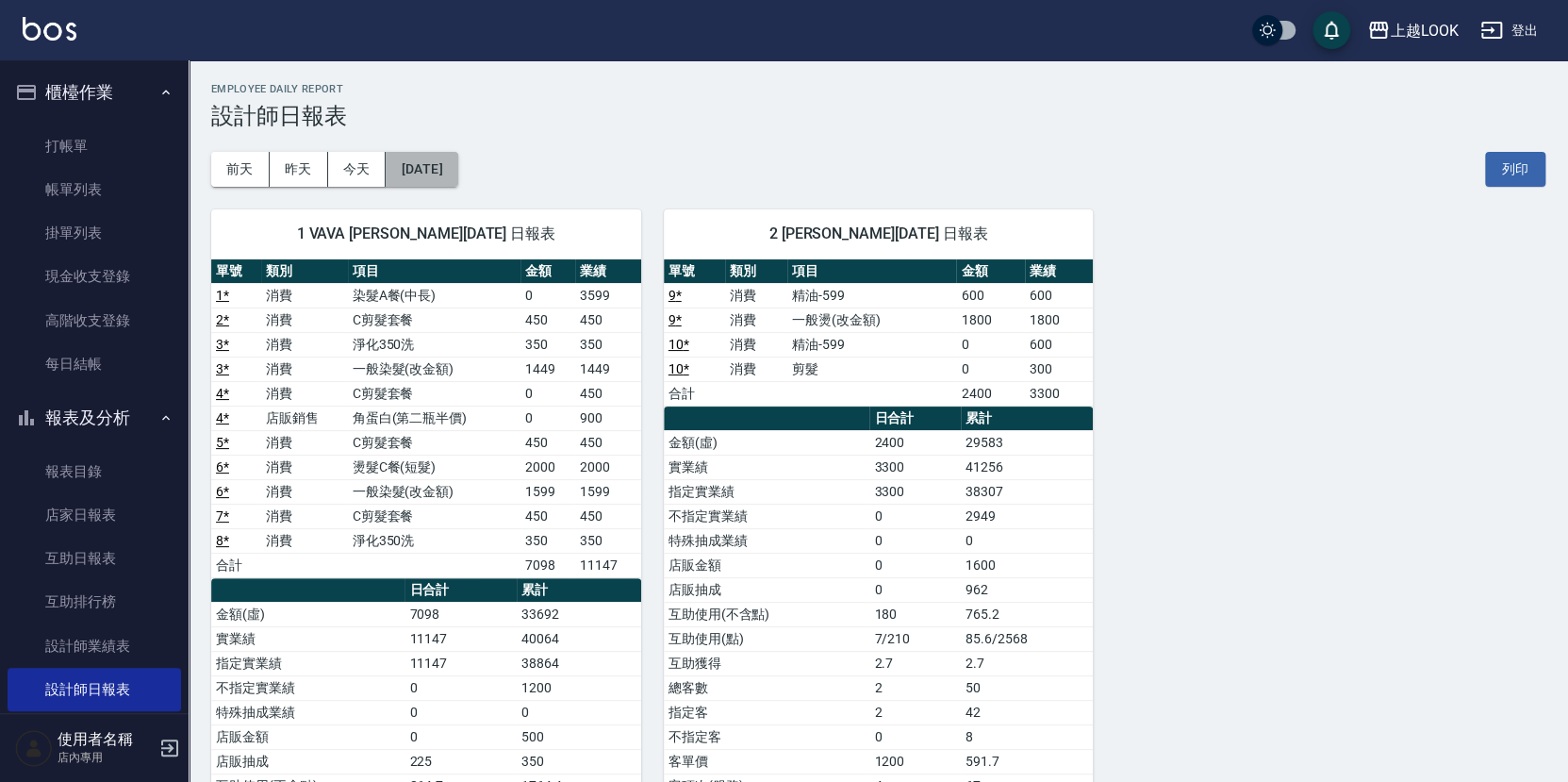
click at [431, 164] on button "[DATE]" at bounding box center [421, 168] width 72 height 34
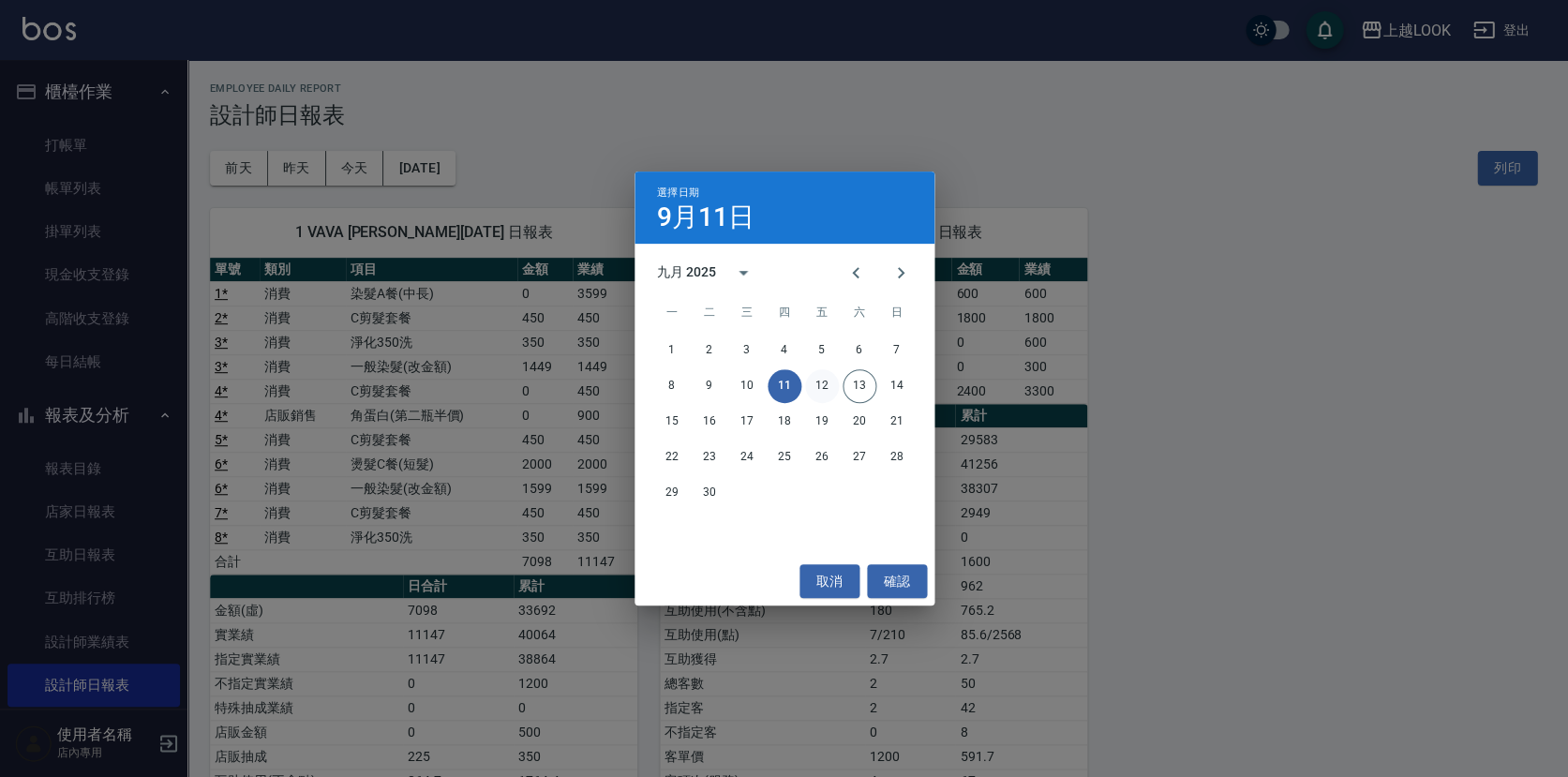
click at [812, 388] on button "12" at bounding box center [822, 386] width 33 height 33
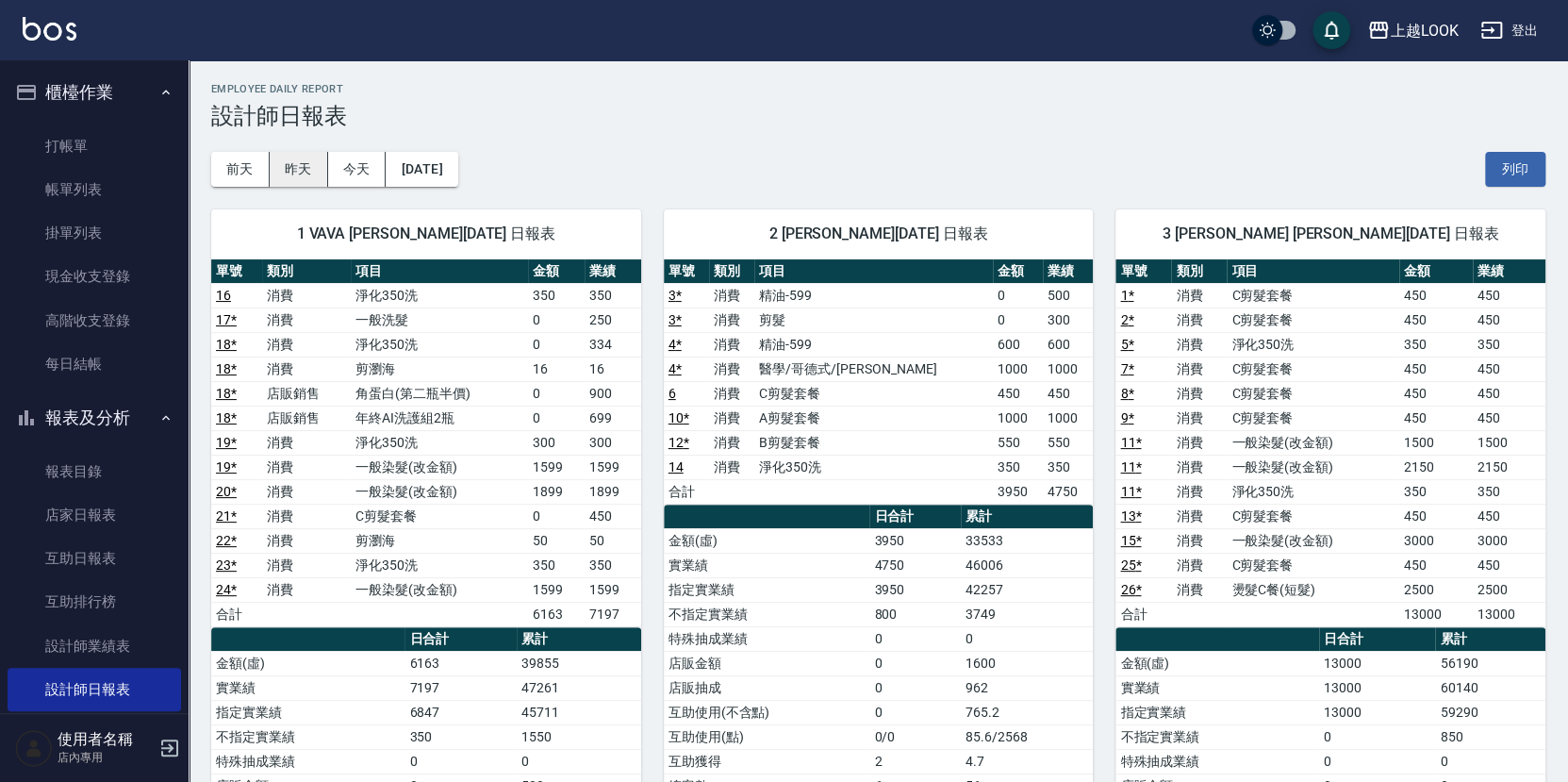
click at [307, 174] on button "昨天" at bounding box center [298, 168] width 58 height 34
click at [242, 175] on button "前天" at bounding box center [240, 168] width 58 height 34
